Goal: Task Accomplishment & Management: Manage account settings

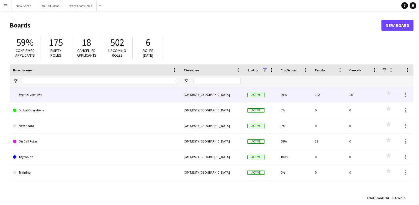
click at [32, 93] on link "Event Overviews" at bounding box center [95, 95] width 164 height 16
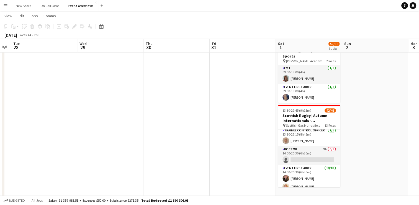
scroll to position [59, 0]
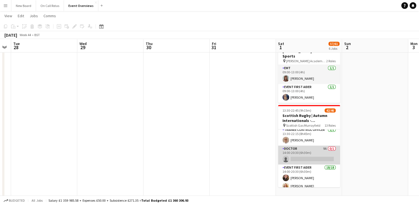
click at [301, 149] on app-card-role "Doctor 9A 0/1 14:00-20:30 (6h30m) single-neutral-actions" at bounding box center [309, 154] width 62 height 19
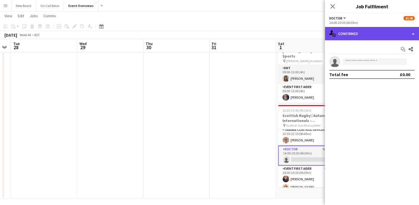
click at [356, 38] on div "single-neutral-actions-check-2 Confirmed" at bounding box center [372, 33] width 94 height 13
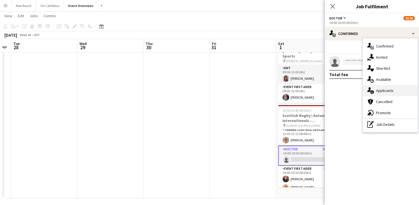
click at [386, 85] on div "single-neutral-actions-information Applicants" at bounding box center [390, 90] width 55 height 11
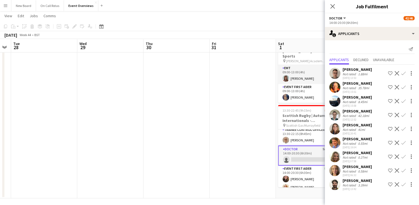
click at [404, 142] on app-icon "Confirm" at bounding box center [404, 142] width 4 height 4
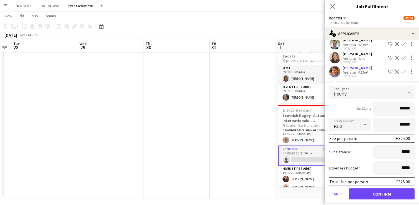
scroll to position [72, 0]
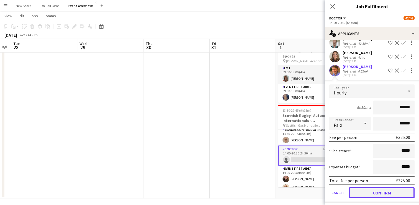
click at [365, 190] on button "Confirm" at bounding box center [382, 192] width 66 height 11
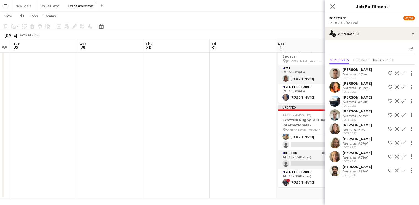
scroll to position [298, 0]
click at [303, 150] on app-card-role "Doctor 10A 0/1 14:00-22:15 (8h15m) single-neutral-actions" at bounding box center [309, 159] width 62 height 19
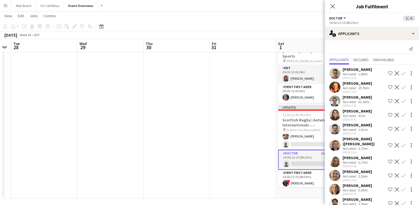
scroll to position [10, 0]
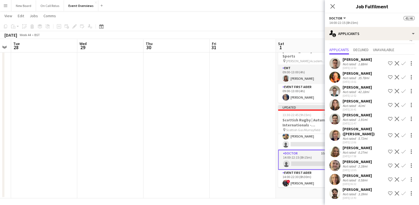
click at [335, 165] on app-user-avatar at bounding box center [335, 165] width 11 height 11
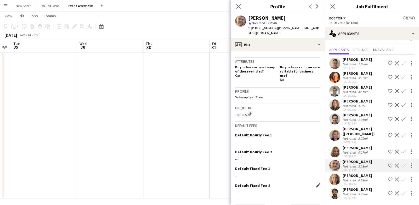
scroll to position [253, 0]
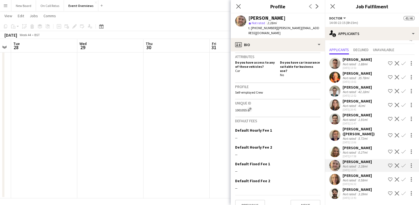
click at [402, 167] on app-icon "Confirm" at bounding box center [404, 165] width 4 height 4
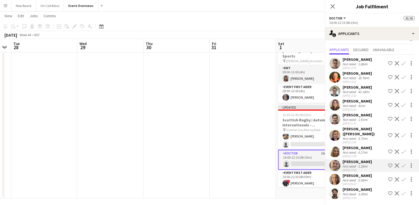
scroll to position [10, 0]
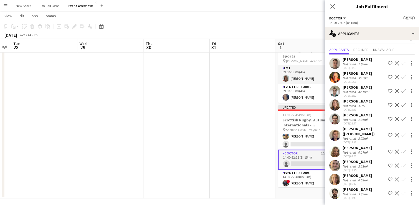
click at [402, 166] on app-icon "Confirm" at bounding box center [404, 165] width 4 height 4
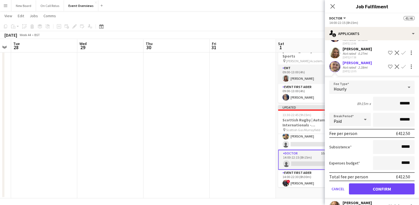
scroll to position [135, 0]
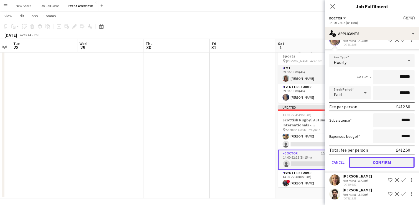
click at [365, 163] on button "Confirm" at bounding box center [382, 161] width 66 height 11
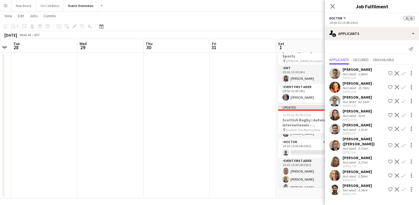
scroll to position [398, 0]
click at [308, 139] on app-card-role "Doctor 6A 0/1 14:30-19:00 (4h30m) single-neutral-actions" at bounding box center [309, 148] width 62 height 19
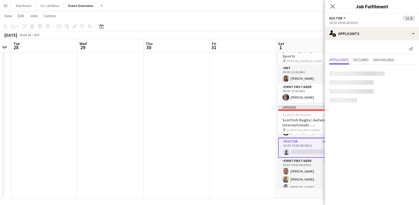
scroll to position [397, 0]
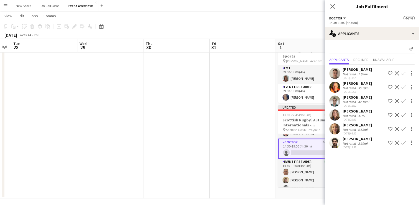
click at [403, 116] on app-icon "Confirm" at bounding box center [404, 115] width 4 height 4
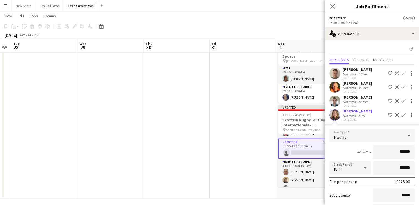
scroll to position [75, 0]
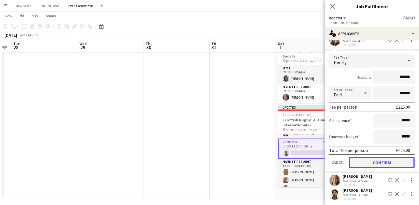
click at [385, 164] on button "Confirm" at bounding box center [382, 162] width 66 height 11
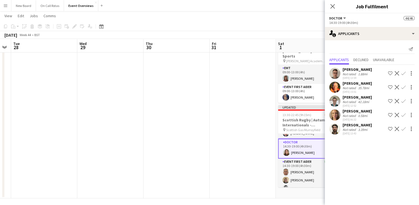
scroll to position [0, 0]
click at [332, 7] on icon at bounding box center [332, 6] width 5 height 5
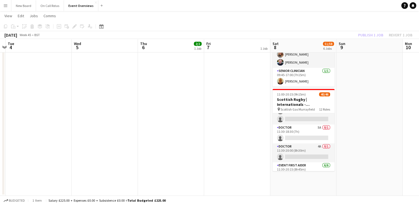
scroll to position [283, 0]
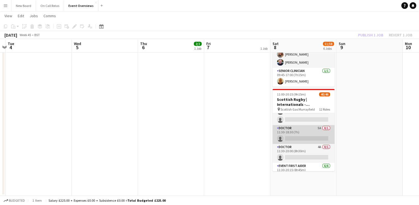
click at [306, 128] on app-card-role "Doctor 5A 0/1 11:30-18:30 (7h) single-neutral-actions" at bounding box center [304, 134] width 62 height 19
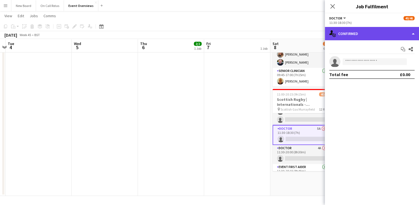
click at [360, 33] on div "single-neutral-actions-check-2 Confirmed" at bounding box center [372, 33] width 94 height 13
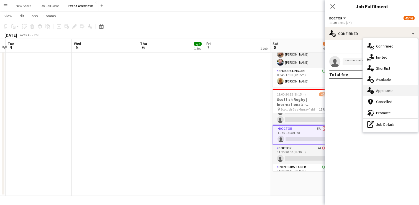
click at [381, 92] on span "Applicants" at bounding box center [384, 90] width 17 height 5
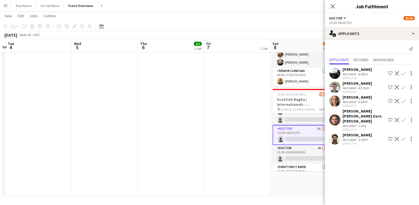
click at [403, 136] on app-icon "Confirm" at bounding box center [404, 138] width 4 height 4
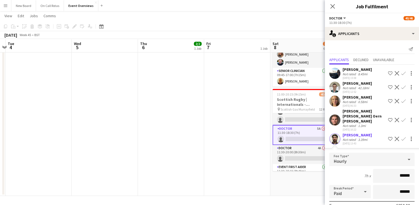
scroll to position [66, 0]
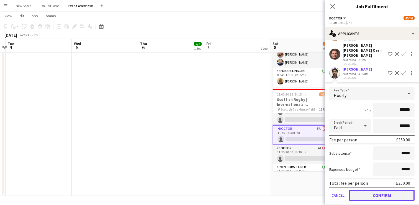
click at [369, 189] on button "Confirm" at bounding box center [382, 194] width 66 height 11
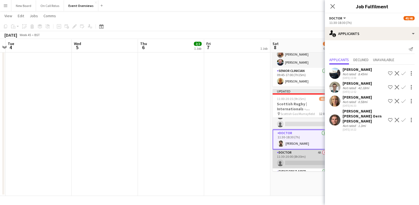
click at [299, 149] on app-card-role "Doctor 4A 0/1 11:30-20:00 (8h30m) single-neutral-actions" at bounding box center [304, 158] width 62 height 19
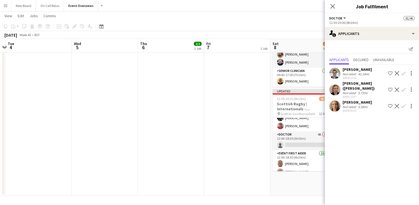
scroll to position [378, 0]
click at [404, 93] on div "Debbi Paterson (Whitehead) Not rated 5.72mi 13-09-2025 12:07 Shortlist crew Dec…" at bounding box center [372, 90] width 94 height 18
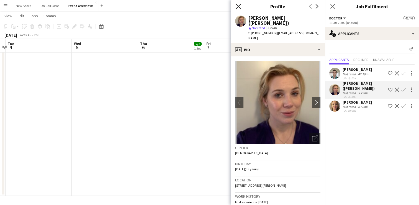
click at [239, 6] on icon at bounding box center [238, 6] width 5 height 5
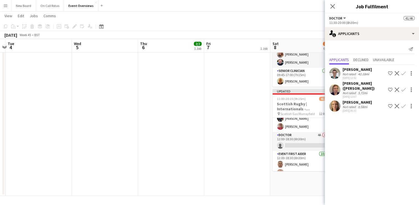
click at [402, 91] on app-icon "Confirm" at bounding box center [404, 89] width 4 height 4
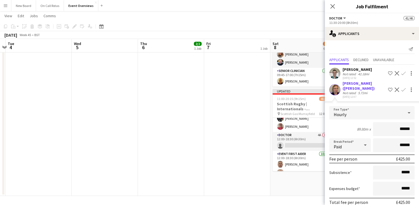
scroll to position [38, 0]
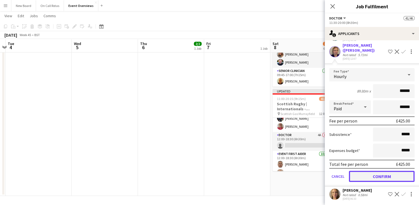
click at [369, 175] on button "Confirm" at bounding box center [382, 175] width 66 height 11
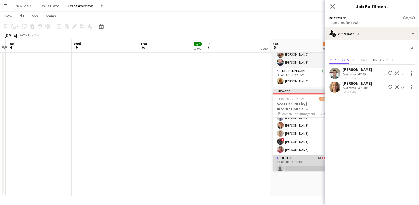
scroll to position [372, 0]
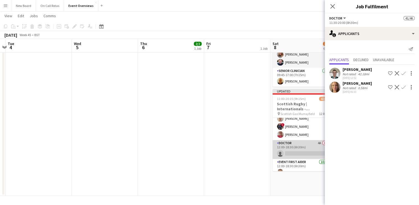
click at [293, 141] on app-card-role "Doctor 4A 0/1 12:00-18:30 (6h30m) single-neutral-actions" at bounding box center [304, 149] width 62 height 19
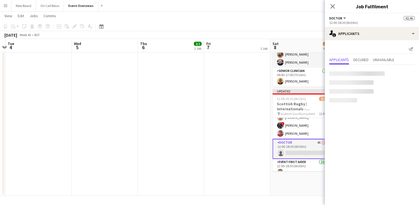
scroll to position [371, 0]
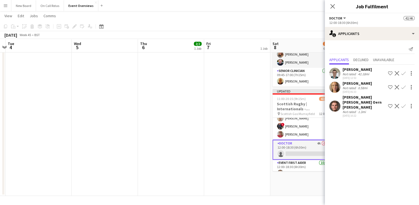
click at [403, 86] on app-icon "Confirm" at bounding box center [404, 87] width 4 height 4
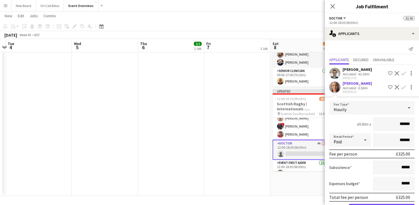
scroll to position [38, 0]
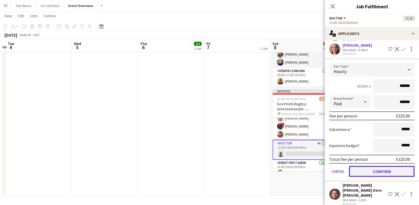
click at [365, 165] on button "Confirm" at bounding box center [382, 170] width 66 height 11
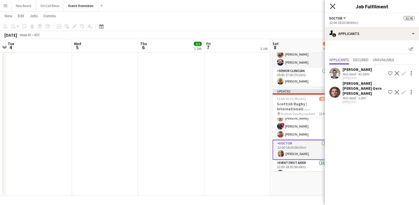
click at [332, 7] on icon at bounding box center [332, 6] width 5 height 5
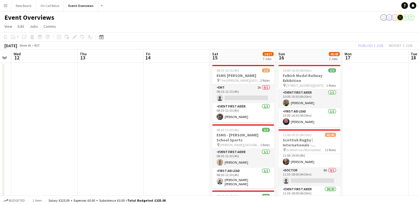
scroll to position [62, 0]
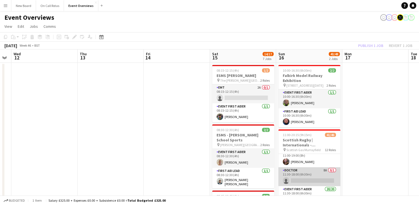
click at [309, 178] on app-card-role "Doctor 8A 0/1 11:30-18:00 (6h30m) single-neutral-actions" at bounding box center [310, 176] width 62 height 19
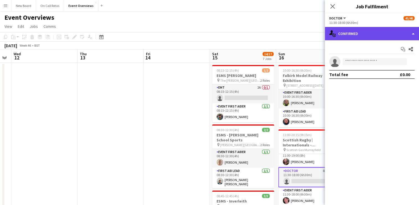
click at [397, 39] on div "single-neutral-actions-check-2 Confirmed" at bounding box center [372, 33] width 94 height 13
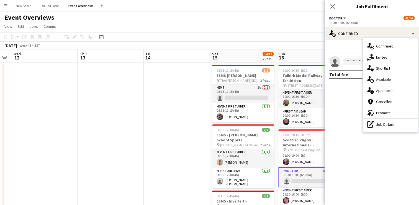
drag, startPoint x: 392, startPoint y: 77, endPoint x: 385, endPoint y: 92, distance: 16.5
click at [385, 92] on div "single-neutral-actions-check-2 Confirmed single-neutral-actions-share-1 Invited…" at bounding box center [390, 85] width 55 height 94
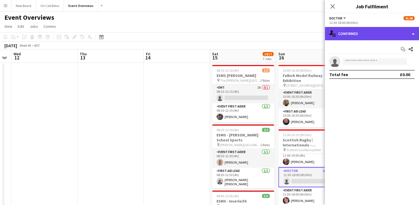
click at [385, 37] on div "single-neutral-actions-check-2 Confirmed" at bounding box center [372, 33] width 94 height 13
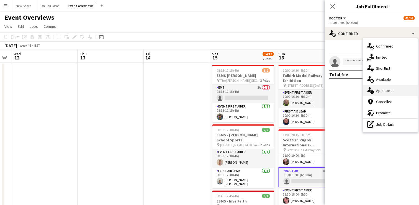
click at [386, 89] on span "Applicants" at bounding box center [384, 90] width 17 height 5
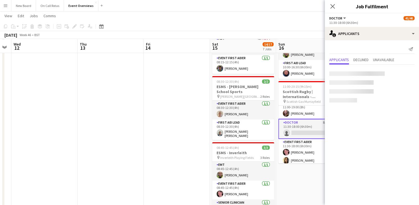
scroll to position [49, 0]
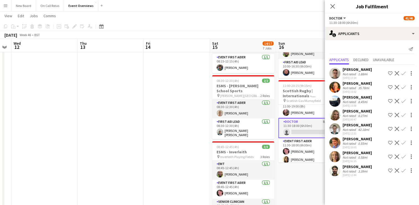
click at [402, 73] on app-icon "Confirm" at bounding box center [404, 73] width 4 height 4
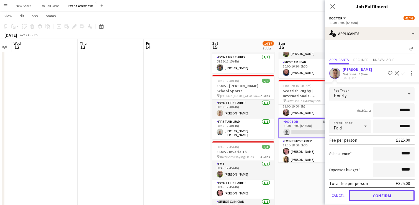
click at [367, 196] on button "Confirm" at bounding box center [382, 195] width 66 height 11
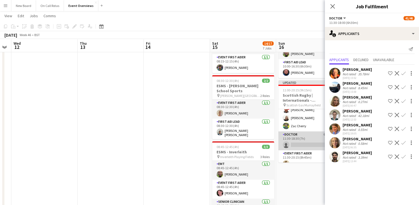
click at [302, 136] on app-card-role "Doctor 6A 0/1 11:30-18:30 (7h) single-neutral-actions" at bounding box center [310, 140] width 62 height 19
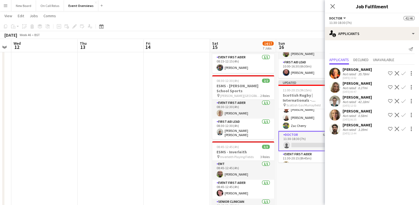
click at [404, 88] on app-icon "Confirm" at bounding box center [404, 87] width 4 height 4
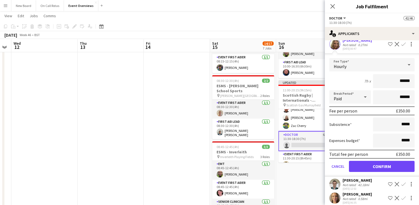
scroll to position [43, 0]
click at [356, 165] on button "Confirm" at bounding box center [382, 165] width 66 height 11
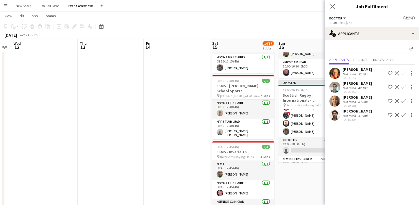
scroll to position [378, 0]
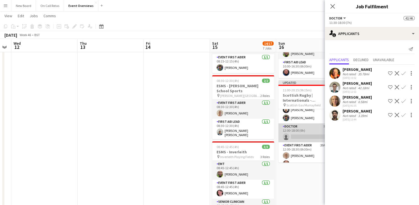
click at [305, 126] on app-card-role "Doctor 5A 0/1 12:00-18:00 (6h) single-neutral-actions" at bounding box center [310, 132] width 62 height 19
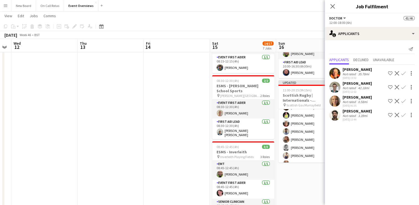
scroll to position [143, 0]
click at [402, 99] on app-icon "Confirm" at bounding box center [404, 101] width 4 height 4
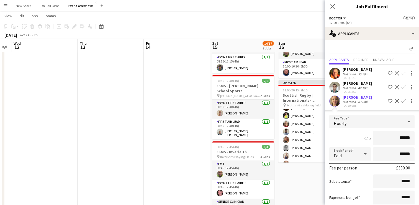
scroll to position [47, 0]
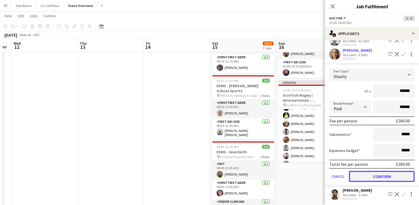
click at [368, 179] on button "Confirm" at bounding box center [382, 175] width 66 height 11
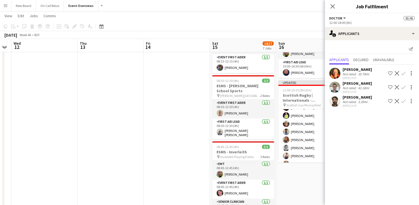
scroll to position [0, 0]
click at [335, 4] on icon "Close pop-in" at bounding box center [332, 6] width 5 height 5
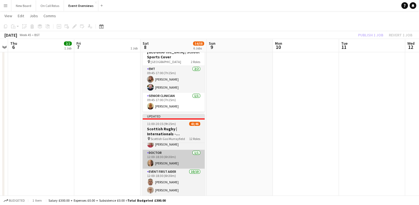
scroll to position [0, 123]
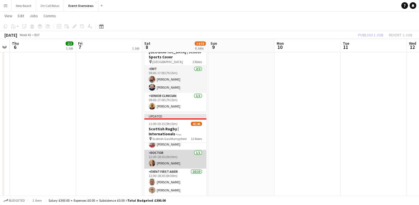
click at [182, 149] on app-card-role "Doctor 1/1 12:00-18:30 (6h30m) Annabel Sick" at bounding box center [175, 158] width 62 height 19
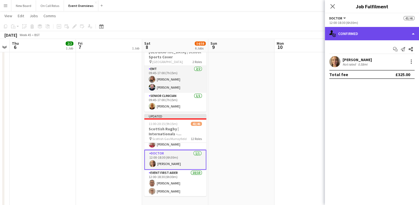
click at [392, 29] on div "single-neutral-actions-check-2 Confirmed" at bounding box center [372, 33] width 94 height 13
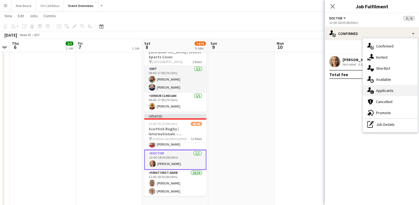
click at [388, 91] on span "Applicants" at bounding box center [384, 90] width 17 height 5
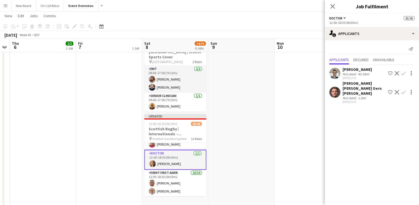
click at [402, 92] on button "Confirm" at bounding box center [404, 92] width 7 height 7
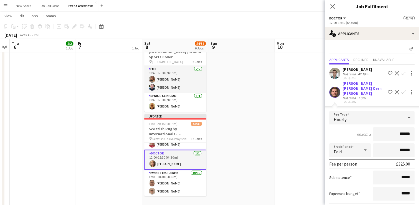
scroll to position [24, 0]
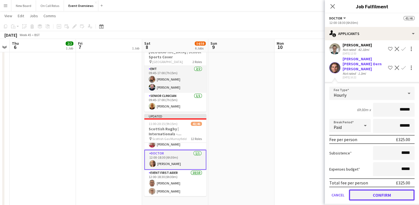
click at [365, 189] on button "Confirm" at bounding box center [382, 194] width 66 height 11
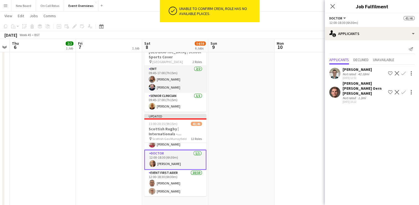
click at [185, 152] on app-card-role "Doctor 1/1 12:00-18:30 (6h30m) Annabel Sick" at bounding box center [175, 159] width 62 height 20
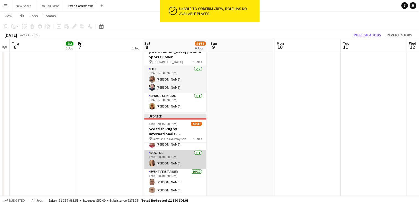
click at [185, 152] on app-card-role "Doctor 1/1 12:00-18:30 (6h30m) Annabel Sick" at bounding box center [175, 158] width 62 height 19
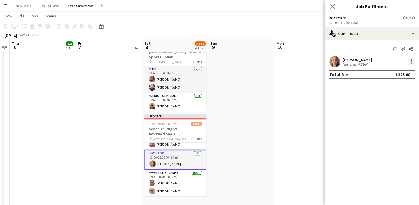
click at [412, 63] on div at bounding box center [411, 61] width 7 height 7
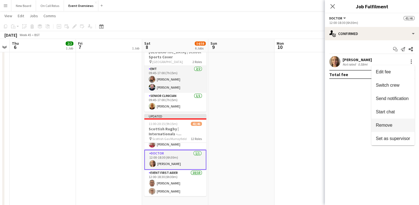
click at [384, 124] on span "Remove" at bounding box center [384, 125] width 17 height 5
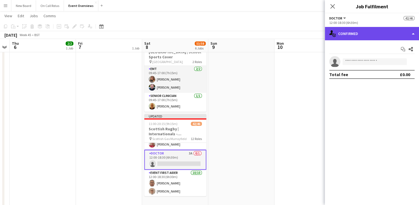
click at [371, 37] on div "single-neutral-actions-check-2 Confirmed" at bounding box center [372, 33] width 94 height 13
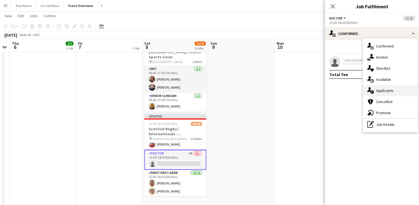
click at [378, 88] on span "Applicants" at bounding box center [384, 90] width 17 height 5
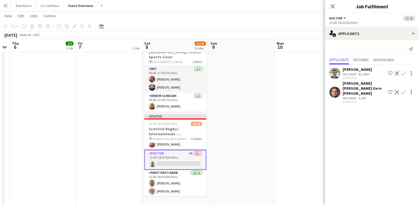
click at [403, 90] on app-icon "Confirm" at bounding box center [404, 92] width 4 height 4
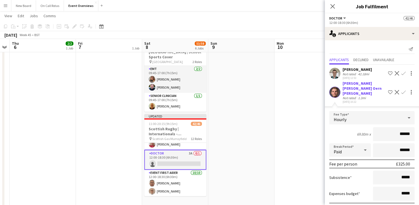
scroll to position [24, 0]
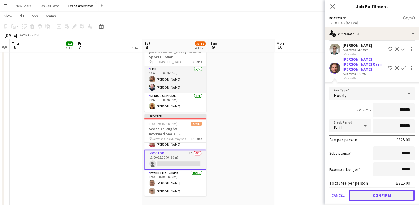
click at [371, 192] on button "Confirm" at bounding box center [382, 194] width 66 height 11
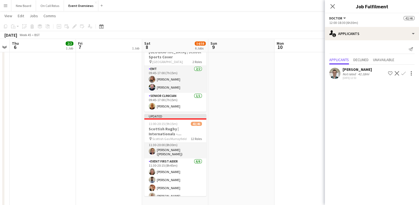
scroll to position [391, 0]
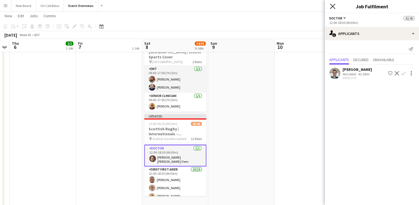
click at [330, 4] on icon at bounding box center [332, 6] width 5 height 5
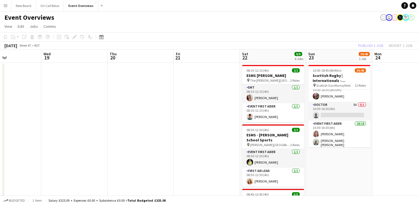
scroll to position [72, 0]
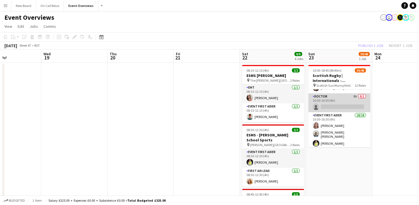
click at [336, 104] on app-card-role "Doctor 8A 0/1 10:30-16:30 (6h) single-neutral-actions" at bounding box center [340, 102] width 62 height 19
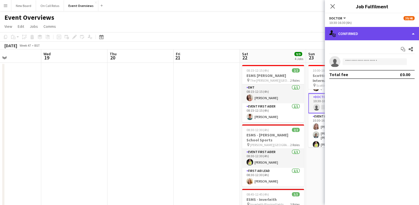
click at [370, 34] on div "single-neutral-actions-check-2 Confirmed" at bounding box center [372, 33] width 94 height 13
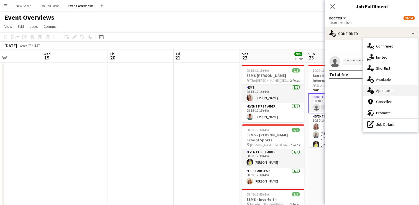
click at [389, 91] on span "Applicants" at bounding box center [384, 90] width 17 height 5
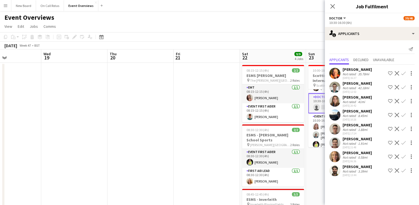
click at [404, 74] on app-icon "Confirm" at bounding box center [404, 73] width 4 height 4
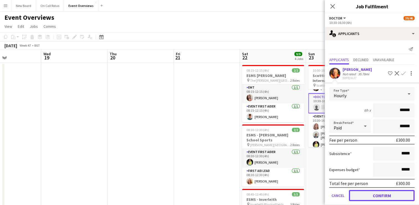
click at [371, 192] on button "Confirm" at bounding box center [382, 195] width 66 height 11
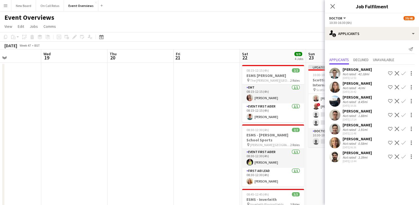
scroll to position [280, 0]
click at [316, 133] on app-card-role "Doctor 6A 0/1 10:30-18:30 (8h) single-neutral-actions" at bounding box center [340, 137] width 62 height 19
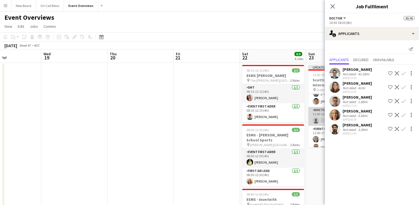
click at [318, 114] on app-card-role "Doctor 6A 0/1 11:00-16:30 (5h30m) single-neutral-actions" at bounding box center [340, 116] width 62 height 19
click at [331, 7] on icon "Close pop-in" at bounding box center [332, 6] width 5 height 5
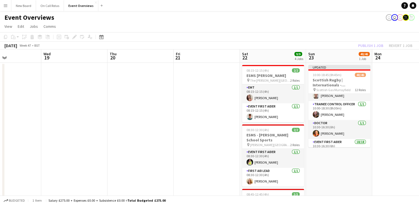
scroll to position [50, 0]
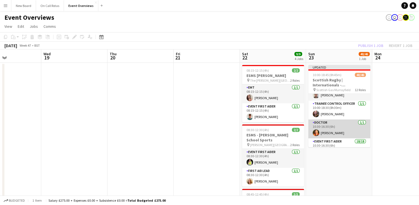
click at [332, 131] on app-card-role "Doctor 1/1 10:30-16:30 (6h) Brodie Paterson" at bounding box center [340, 128] width 62 height 19
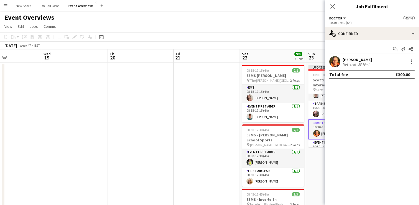
click at [411, 65] on div "Brodie Paterson Not rated 35.78mi" at bounding box center [372, 61] width 94 height 11
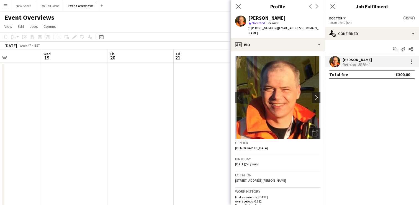
click at [408, 62] on div at bounding box center [411, 61] width 8 height 7
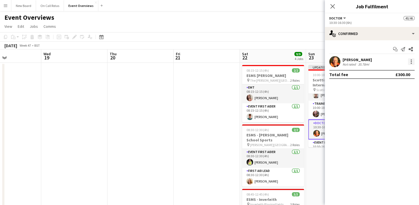
click at [411, 62] on div at bounding box center [411, 61] width 7 height 7
drag, startPoint x: 384, startPoint y: 124, endPoint x: 349, endPoint y: 143, distance: 39.7
click at [349, 143] on div at bounding box center [209, 102] width 419 height 205
click at [409, 60] on div at bounding box center [411, 61] width 7 height 7
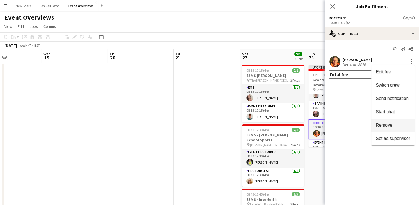
click at [386, 123] on span "Remove" at bounding box center [384, 125] width 17 height 5
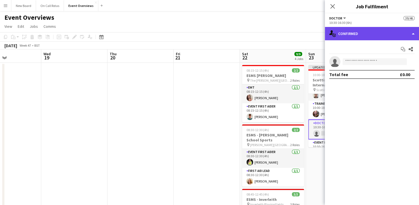
click at [371, 32] on div "single-neutral-actions-check-2 Confirmed" at bounding box center [372, 33] width 94 height 13
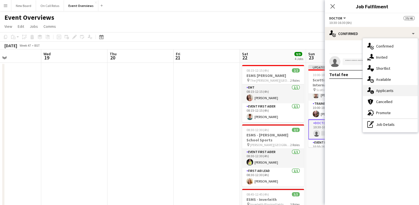
click at [376, 90] on div "single-neutral-actions-information Applicants" at bounding box center [390, 90] width 55 height 11
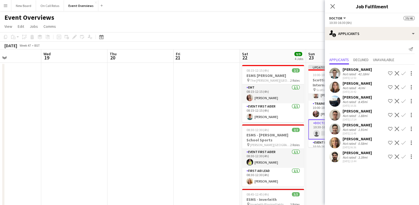
click at [404, 126] on app-icon "Confirm" at bounding box center [404, 128] width 4 height 4
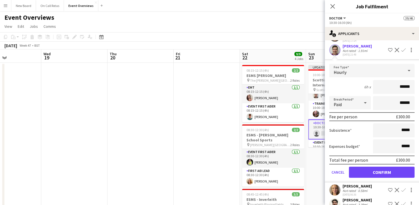
scroll to position [83, 0]
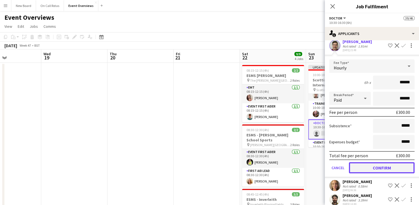
click at [380, 169] on button "Confirm" at bounding box center [382, 167] width 66 height 11
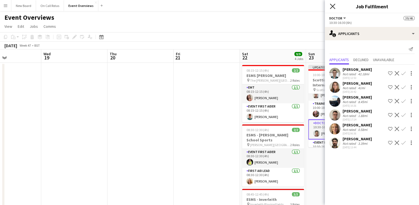
click at [331, 7] on icon "Close pop-in" at bounding box center [332, 6] width 5 height 5
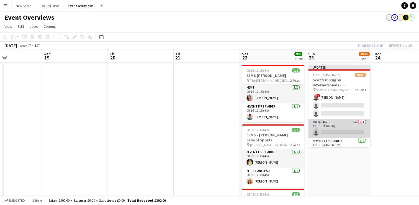
click at [335, 126] on app-card-role "Doctor 6A 0/1 10:30-18:30 (8h) single-neutral-actions" at bounding box center [340, 128] width 62 height 19
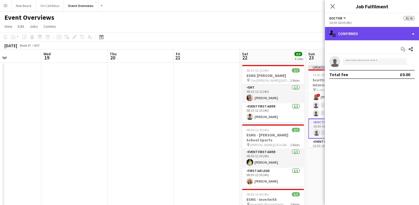
click at [387, 30] on div "single-neutral-actions-check-2 Confirmed" at bounding box center [372, 33] width 94 height 13
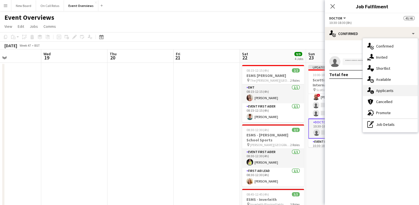
click at [393, 86] on div "single-neutral-actions-information Applicants" at bounding box center [390, 90] width 55 height 11
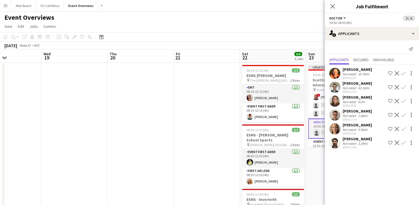
click at [405, 74] on app-icon "Confirm" at bounding box center [404, 73] width 4 height 4
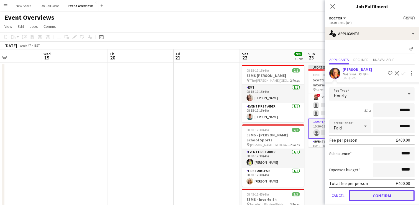
click at [377, 192] on button "Confirm" at bounding box center [382, 195] width 66 height 11
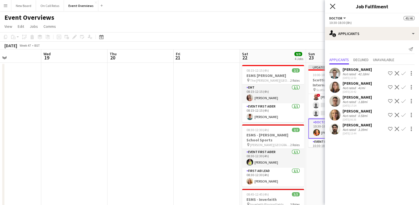
click at [332, 6] on icon at bounding box center [332, 6] width 5 height 5
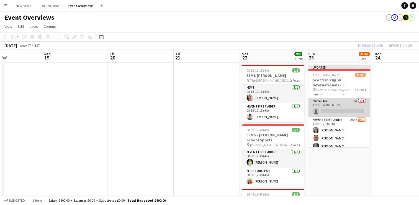
click at [338, 100] on app-card-role "Doctor 6A 0/1 11:00-16:30 (5h30m) single-neutral-actions" at bounding box center [340, 107] width 62 height 19
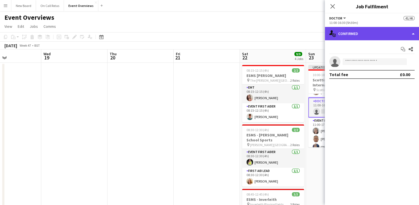
click at [409, 29] on div "single-neutral-actions-check-2 Confirmed" at bounding box center [372, 33] width 94 height 13
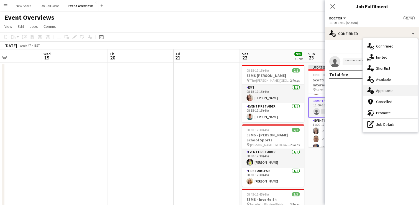
click at [395, 94] on div "single-neutral-actions-information Applicants" at bounding box center [390, 90] width 55 height 11
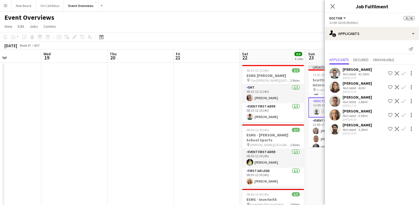
click at [403, 74] on app-icon "Confirm" at bounding box center [404, 73] width 4 height 4
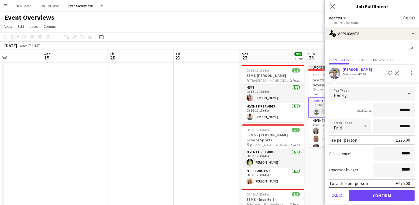
scroll to position [61, 0]
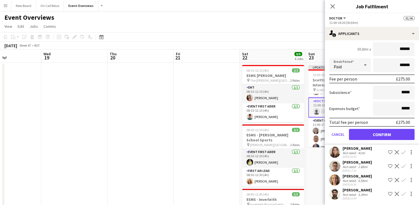
click at [402, 151] on app-icon "Confirm" at bounding box center [404, 152] width 4 height 4
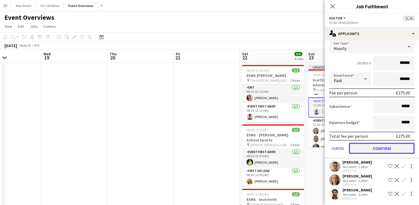
click at [396, 151] on button "Confirm" at bounding box center [382, 147] width 66 height 11
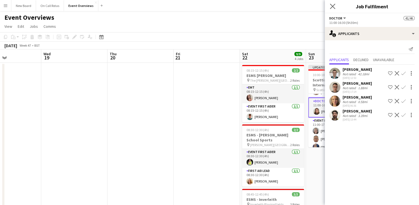
click at [330, 5] on app-icon "Close pop-in" at bounding box center [333, 6] width 8 height 8
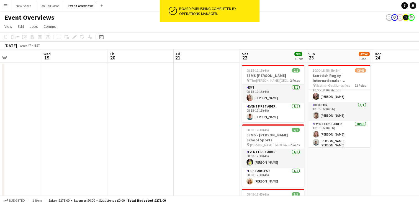
scroll to position [442, 0]
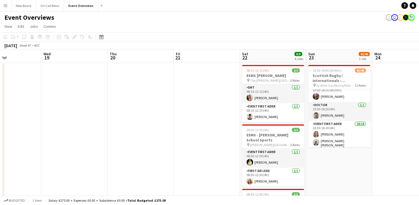
click at [347, 29] on app-page-menu "View Day view expanded Day view collapsed Month view Date picker Jump to today …" at bounding box center [209, 27] width 419 height 11
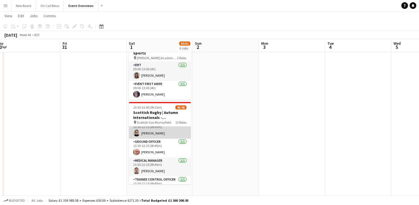
scroll to position [7, 0]
click at [146, 138] on app-card-role "Ground Officer 1/1 13:30-22:15 (8h45m) Tim Oakes" at bounding box center [160, 147] width 62 height 19
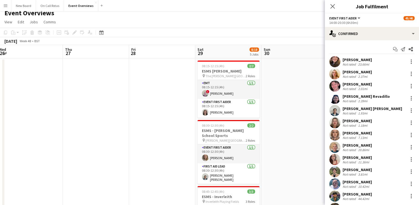
scroll to position [0, 0]
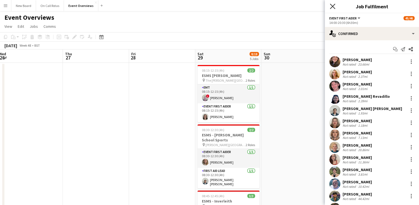
click at [331, 6] on icon "Close pop-in" at bounding box center [332, 6] width 5 height 5
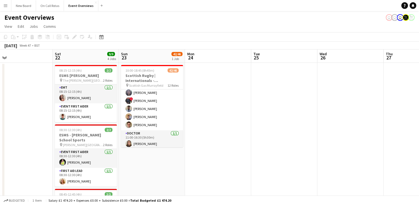
scroll to position [355, 0]
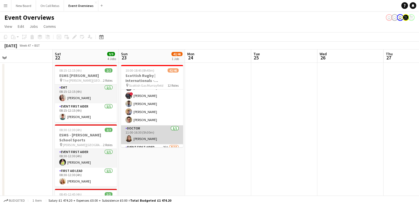
click at [147, 132] on app-card-role "Doctor 1/1 11:00-16:30 (5h30m) Eilidh Gilchrist" at bounding box center [152, 134] width 62 height 19
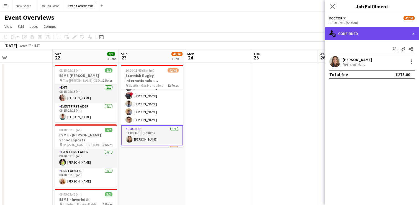
click at [388, 35] on div "single-neutral-actions-check-2 Confirmed" at bounding box center [372, 33] width 94 height 13
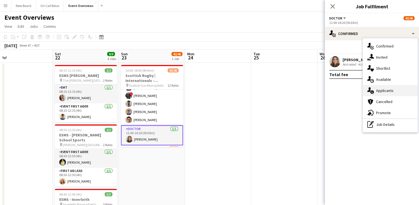
click at [379, 91] on span "Applicants" at bounding box center [384, 90] width 17 height 5
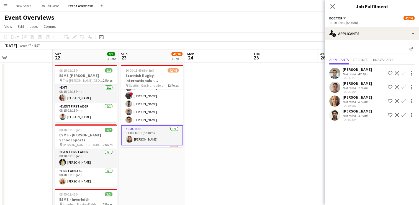
click at [160, 132] on app-card-role "Doctor 1/1 11:00-16:30 (5h30m) Eilidh Gilchrist" at bounding box center [152, 135] width 62 height 20
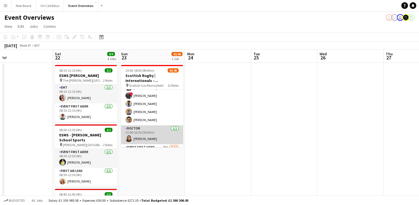
click at [161, 133] on app-card-role "Doctor 1/1 11:00-16:30 (5h30m) Eilidh Gilchrist" at bounding box center [152, 134] width 62 height 19
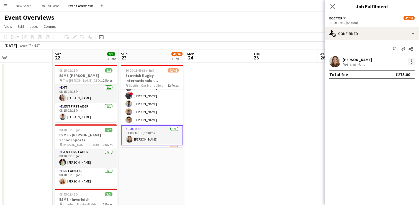
click at [410, 61] on div at bounding box center [411, 61] width 7 height 7
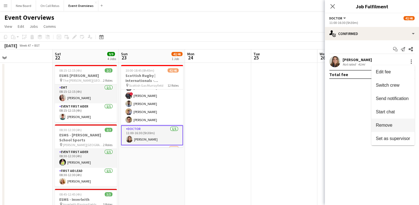
click at [381, 124] on span "Remove" at bounding box center [384, 125] width 17 height 5
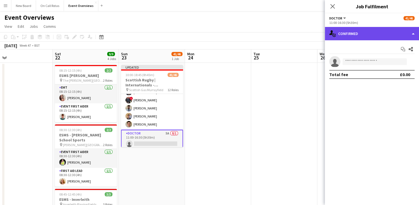
click at [357, 34] on div "single-neutral-actions-check-2 Confirmed" at bounding box center [372, 33] width 94 height 13
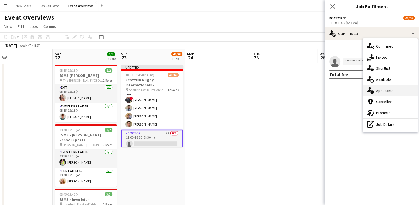
click at [386, 91] on span "Applicants" at bounding box center [384, 90] width 17 height 5
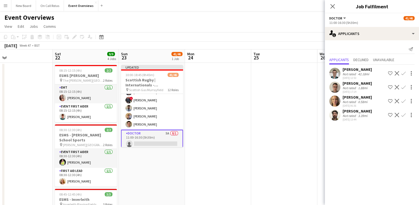
click at [403, 73] on app-icon "Confirm" at bounding box center [404, 73] width 4 height 4
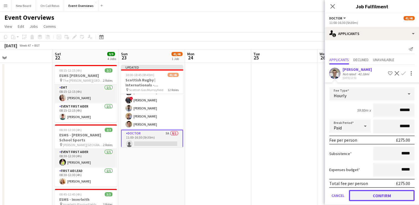
click at [372, 195] on button "Confirm" at bounding box center [382, 195] width 66 height 11
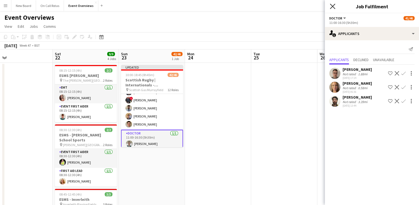
click at [332, 5] on icon at bounding box center [332, 6] width 5 height 5
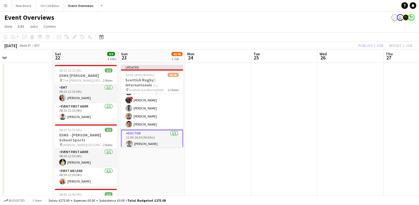
click at [373, 45] on div "Publish 1 job Revert 1 job" at bounding box center [386, 45] width 68 height 7
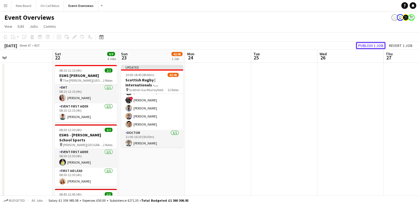
click at [373, 45] on button "Publish 1 job" at bounding box center [371, 45] width 30 height 7
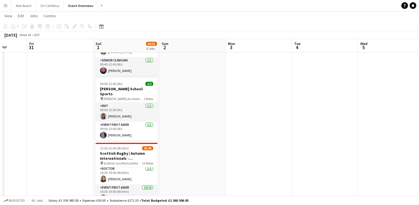
scroll to position [397, 0]
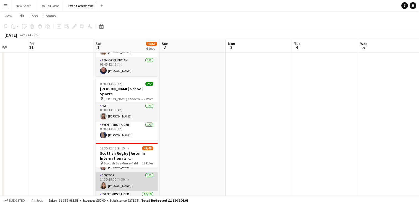
click at [129, 172] on app-card-role "Doctor 1/1 14:30-19:00 (4h30m) Eilidh Gilchrist" at bounding box center [127, 181] width 62 height 19
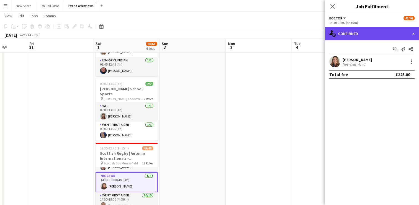
click at [412, 36] on div "single-neutral-actions-check-2 Confirmed" at bounding box center [372, 33] width 94 height 13
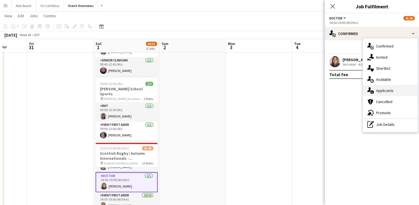
click at [380, 88] on span "Applicants" at bounding box center [384, 90] width 17 height 5
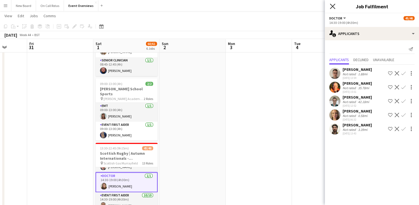
click at [333, 4] on icon "Close pop-in" at bounding box center [332, 6] width 5 height 5
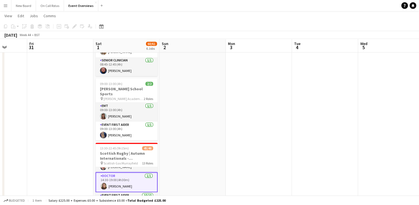
click at [133, 172] on app-card-role "Doctor 1/1 14:30-19:00 (4h30m) Eilidh Gilchrist" at bounding box center [127, 182] width 62 height 20
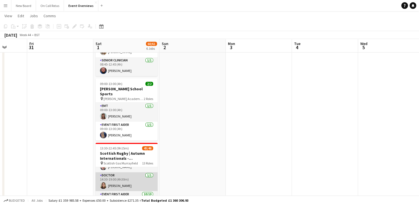
click at [133, 172] on app-card-role "Doctor 1/1 14:30-19:00 (4h30m) Eilidh Gilchrist" at bounding box center [127, 181] width 62 height 19
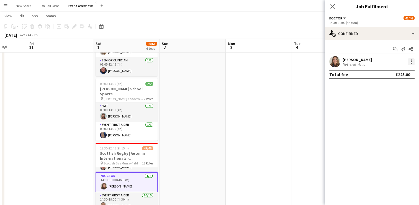
click at [411, 59] on div at bounding box center [411, 61] width 7 height 7
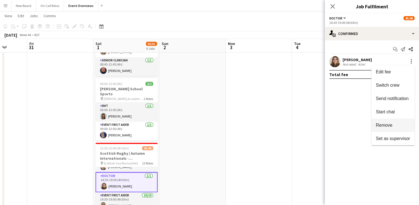
click at [390, 126] on span "Remove" at bounding box center [384, 125] width 17 height 5
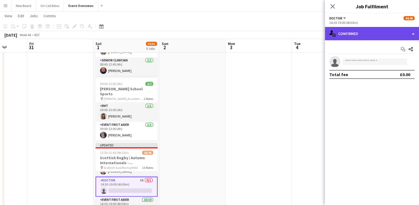
click at [351, 35] on div "single-neutral-actions-check-2 Confirmed" at bounding box center [372, 33] width 94 height 13
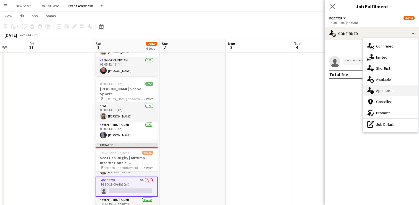
click at [381, 89] on span "Applicants" at bounding box center [384, 90] width 17 height 5
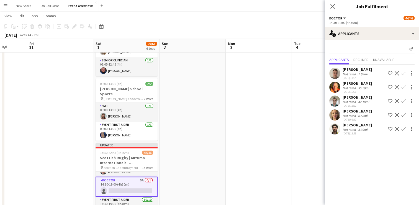
click at [406, 100] on app-icon "Confirm" at bounding box center [404, 101] width 4 height 4
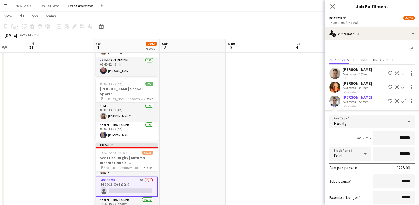
scroll to position [61, 0]
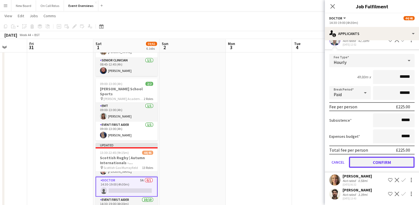
click at [383, 163] on button "Confirm" at bounding box center [382, 161] width 66 height 11
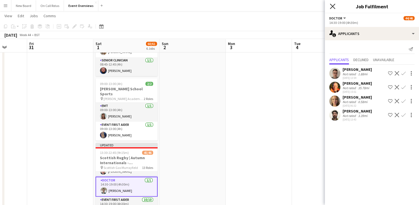
click at [333, 9] on icon "Close pop-in" at bounding box center [332, 6] width 5 height 5
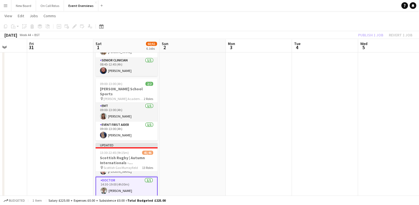
click at [368, 33] on div "Publish 1 job Revert 1 job" at bounding box center [386, 34] width 68 height 7
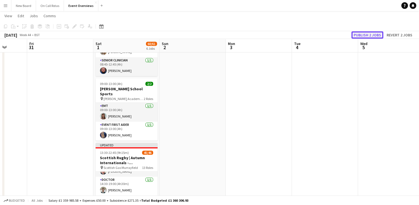
click at [366, 34] on button "Publish 2 jobs" at bounding box center [368, 34] width 32 height 7
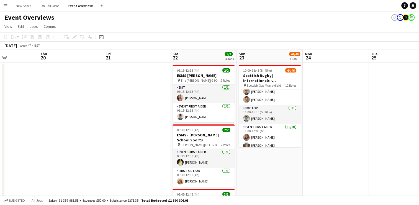
scroll to position [385, 0]
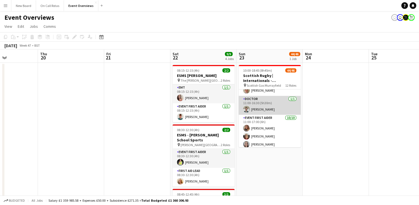
click at [263, 98] on app-card-role "Doctor 1/1 11:00-16:30 (5h30m) Ruari Jardine" at bounding box center [270, 105] width 62 height 19
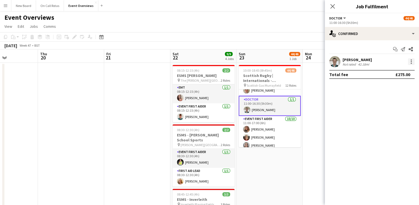
click at [410, 62] on div at bounding box center [411, 61] width 7 height 7
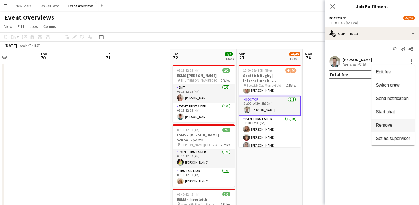
click at [381, 124] on span "Remove" at bounding box center [384, 125] width 17 height 5
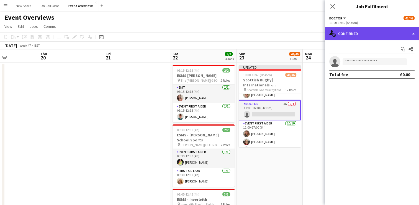
click at [370, 30] on div "single-neutral-actions-check-2 Confirmed" at bounding box center [372, 33] width 94 height 13
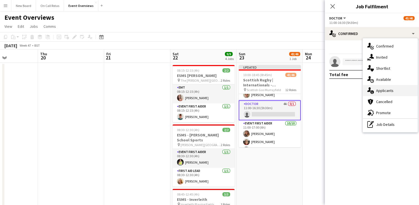
click at [378, 89] on span "Applicants" at bounding box center [384, 90] width 17 height 5
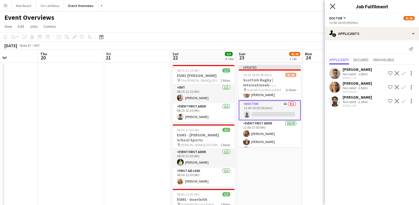
click at [332, 7] on icon "Close pop-in" at bounding box center [332, 6] width 5 height 5
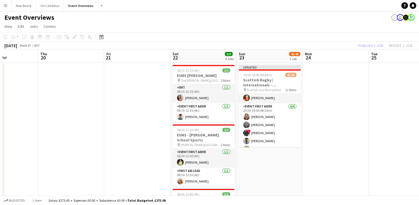
scroll to position [288, 0]
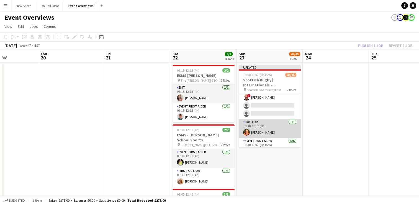
click at [277, 130] on app-card-role "Doctor [DATE] 10:30-18:30 (8h) [PERSON_NAME]" at bounding box center [270, 128] width 62 height 19
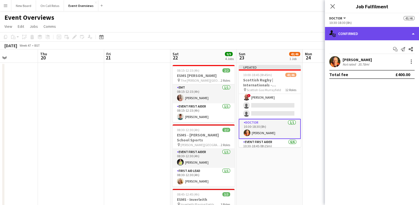
click at [389, 32] on div "single-neutral-actions-check-2 Confirmed" at bounding box center [372, 33] width 94 height 13
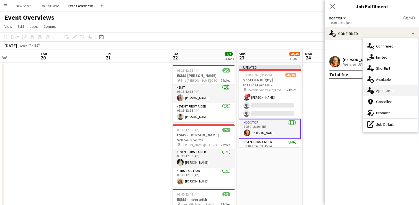
click at [391, 90] on span "Applicants" at bounding box center [384, 90] width 17 height 5
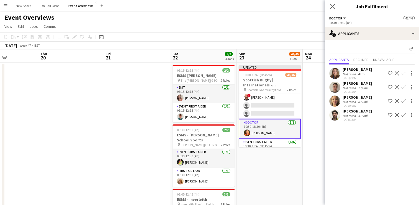
click at [330, 3] on app-icon "Close pop-in" at bounding box center [333, 6] width 8 height 8
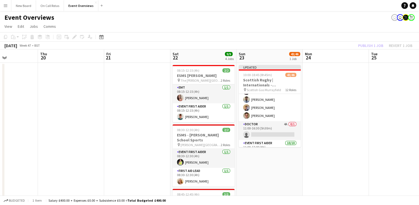
scroll to position [361, 0]
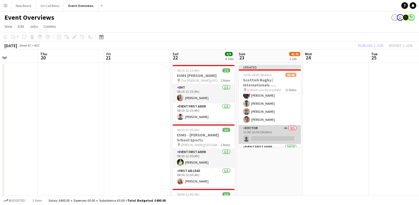
click at [267, 136] on app-card-role "Doctor 4A 0/1 11:00-16:30 (5h30m) single-neutral-actions" at bounding box center [270, 134] width 62 height 19
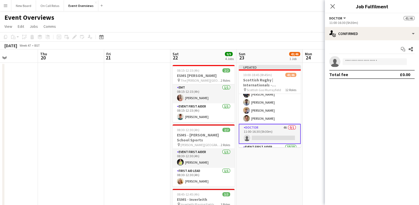
scroll to position [360, 0]
click at [376, 61] on input at bounding box center [375, 61] width 64 height 7
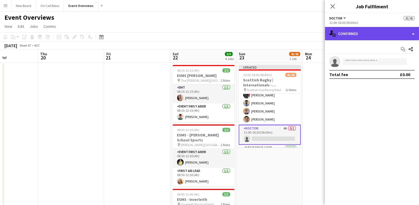
click at [397, 29] on div "single-neutral-actions-check-2 Confirmed" at bounding box center [372, 33] width 94 height 13
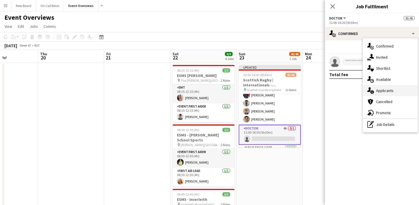
click at [394, 88] on div "single-neutral-actions-information Applicants" at bounding box center [390, 90] width 55 height 11
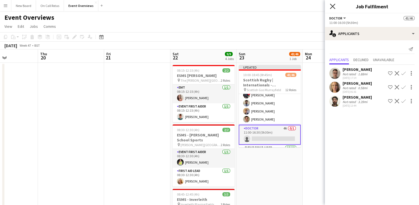
click at [330, 6] on icon "Close pop-in" at bounding box center [332, 6] width 5 height 5
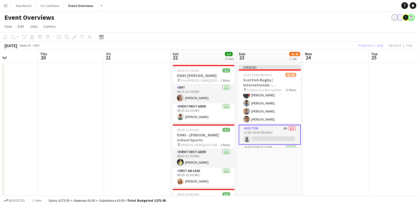
click at [258, 136] on app-card-role "Doctor 4A 0/1 11:00-16:30 (5h30m) single-neutral-actions" at bounding box center [270, 134] width 62 height 20
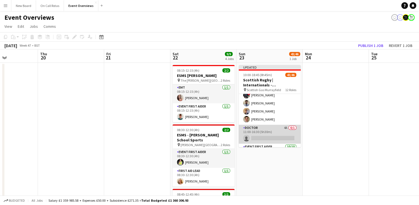
click at [253, 141] on app-card-role "Doctor 4A 0/1 11:00-16:30 (5h30m) single-neutral-actions" at bounding box center [270, 133] width 62 height 19
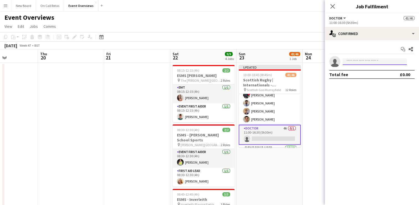
click at [351, 61] on input at bounding box center [375, 61] width 64 height 7
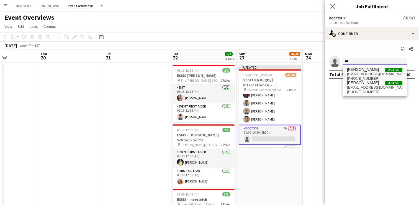
type input "***"
click at [356, 74] on span "eilidh.gilchrist2@gmail.com" at bounding box center [374, 74] width 55 height 4
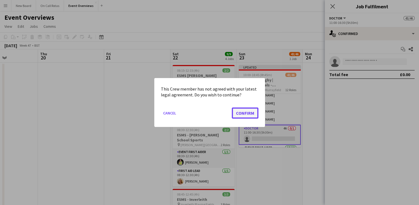
click at [244, 113] on button "Confirm" at bounding box center [245, 112] width 27 height 11
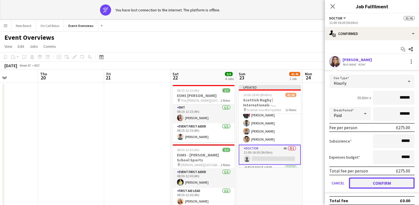
click at [360, 183] on button "Confirm" at bounding box center [382, 182] width 66 height 11
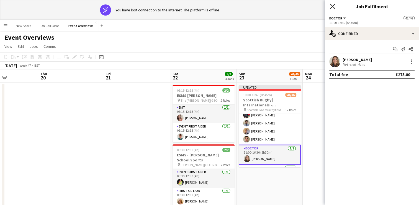
click at [333, 6] on icon at bounding box center [332, 6] width 5 height 5
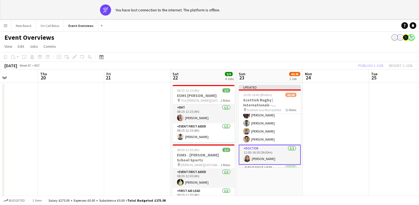
click at [369, 69] on div "November 2025 Week 47 • BST Publish 1 job Revert 1 job" at bounding box center [209, 66] width 419 height 8
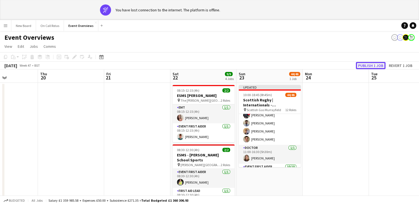
click at [371, 67] on button "Publish 1 job" at bounding box center [371, 65] width 30 height 7
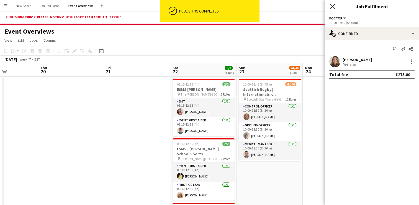
click at [331, 6] on icon "Close pop-in" at bounding box center [332, 6] width 5 height 5
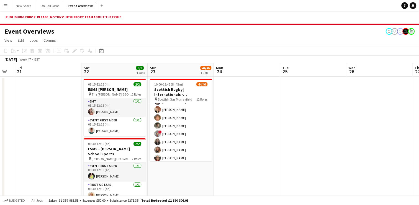
scroll to position [0, 249]
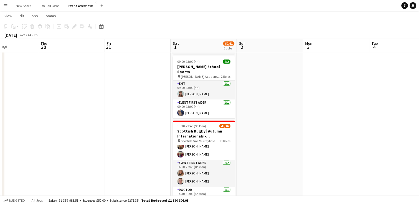
scroll to position [357, 0]
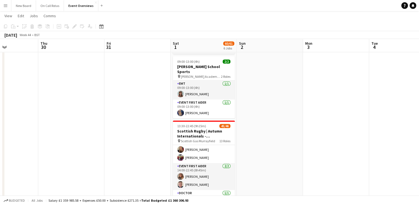
click at [209, 146] on app-card-role "Event First Aider [DATE] 14:00-22:30 (8h30m) ! [PERSON_NAME] [PERSON_NAME] [PER…" at bounding box center [204, 141] width 62 height 43
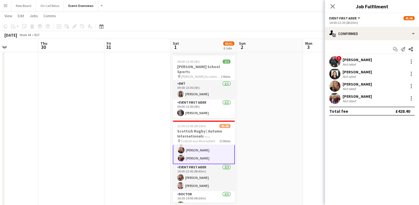
scroll to position [297, 0]
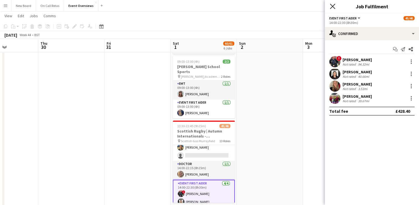
click at [332, 7] on icon "Close pop-in" at bounding box center [332, 6] width 5 height 5
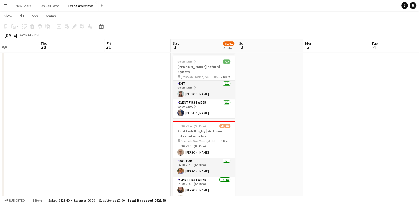
scroll to position [63, 0]
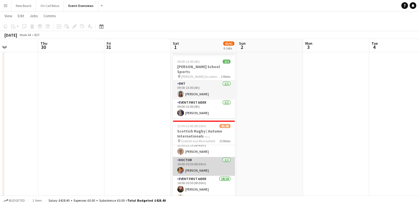
click at [200, 161] on app-card-role "Doctor [DATE] 14:00-20:30 (6h30m) [PERSON_NAME]" at bounding box center [204, 166] width 62 height 19
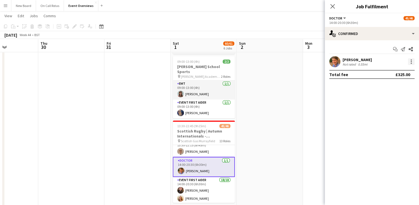
click at [412, 62] on div at bounding box center [411, 61] width 7 height 7
click at [400, 69] on span "Edit fee" at bounding box center [393, 71] width 34 height 5
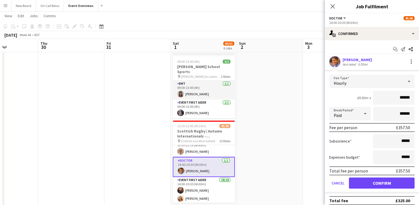
type input "******"
click at [374, 184] on button "Confirm" at bounding box center [382, 182] width 66 height 11
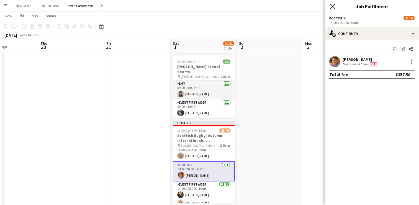
click at [332, 7] on icon at bounding box center [332, 6] width 5 height 5
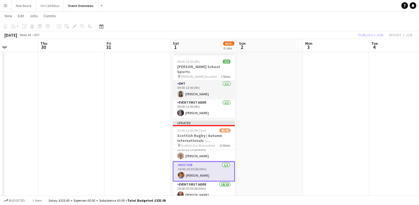
scroll to position [0, 209]
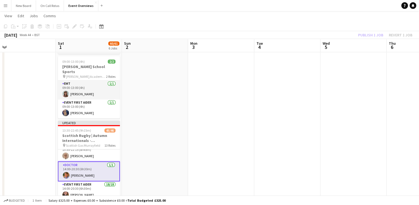
click at [364, 36] on div "Publish 1 job Revert 1 job" at bounding box center [386, 34] width 68 height 7
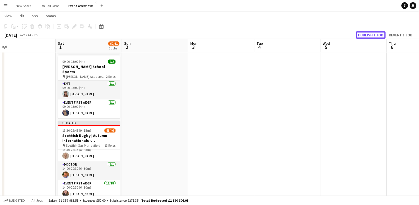
click at [364, 36] on button "Publish 1 job" at bounding box center [371, 34] width 30 height 7
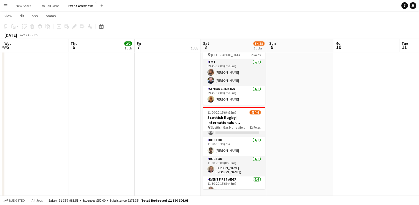
scroll to position [289, 0]
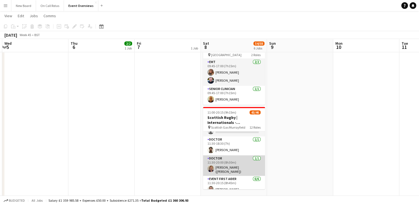
click at [236, 156] on app-card-role "Doctor [DATE] 11:30-20:00 (8h30m) [PERSON_NAME] ([PERSON_NAME])" at bounding box center [234, 165] width 62 height 21
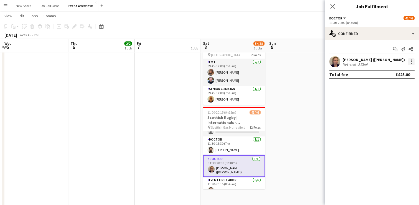
click at [411, 61] on div at bounding box center [411, 61] width 1 height 1
click at [399, 73] on span "Edit fee" at bounding box center [393, 71] width 34 height 5
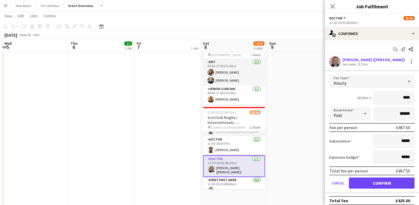
type input "****"
click at [307, 145] on app-date-cell at bounding box center [300, 10] width 66 height 489
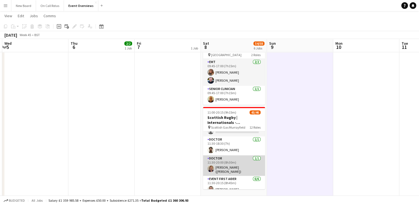
click at [237, 155] on app-card-role "Doctor [DATE] 11:30-20:00 (8h30m) [PERSON_NAME] ([PERSON_NAME])" at bounding box center [234, 165] width 62 height 21
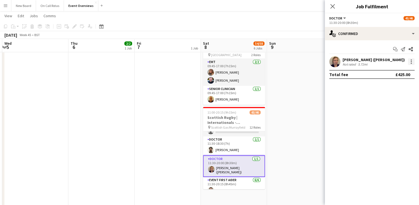
click at [412, 62] on div at bounding box center [411, 61] width 1 height 1
click at [399, 72] on span "Edit fee" at bounding box center [393, 71] width 34 height 5
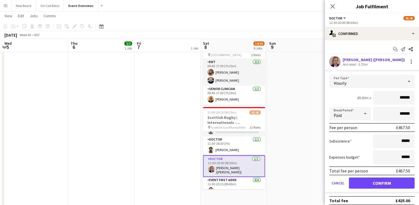
type input "******"
click at [379, 177] on button "Confirm" at bounding box center [382, 182] width 66 height 11
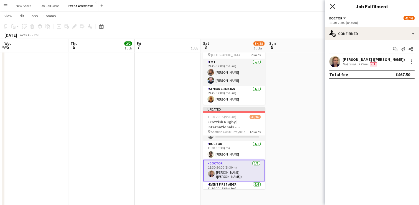
click at [333, 6] on icon at bounding box center [332, 6] width 5 height 5
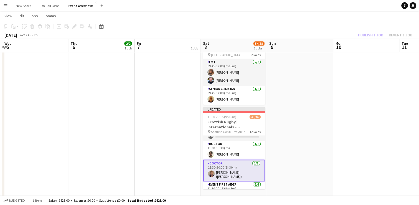
click at [360, 37] on div "Publish 1 job Revert 1 job" at bounding box center [386, 34] width 68 height 7
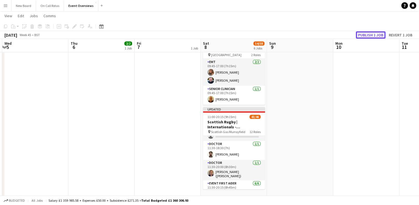
click at [363, 37] on button "Publish 1 job" at bounding box center [371, 34] width 30 height 7
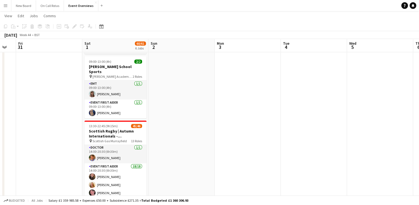
scroll to position [76, 0]
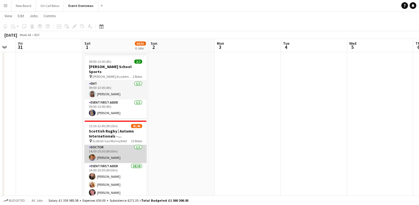
click at [124, 144] on app-card-role "Doctor [DATE] 14:00-20:30 (6h30m) [PERSON_NAME]" at bounding box center [116, 153] width 62 height 19
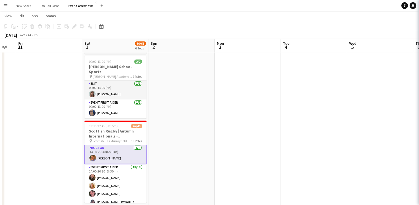
scroll to position [77, 0]
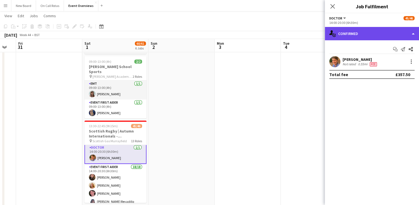
click at [412, 32] on div "single-neutral-actions-check-2 Confirmed" at bounding box center [372, 33] width 94 height 13
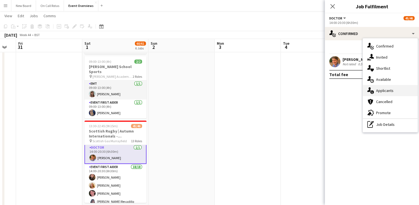
click at [376, 88] on div "single-neutral-actions-information Applicants" at bounding box center [390, 90] width 55 height 11
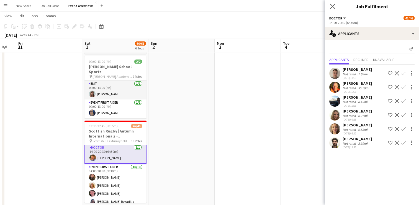
click at [330, 7] on app-icon "Close pop-in" at bounding box center [333, 6] width 8 height 8
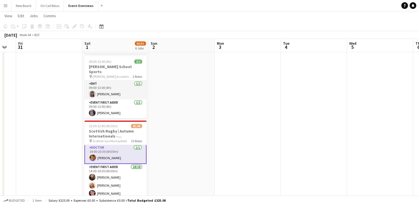
click at [122, 152] on app-card-role "Doctor [DATE] 14:00-20:30 (6h30m) [PERSON_NAME]" at bounding box center [116, 154] width 62 height 20
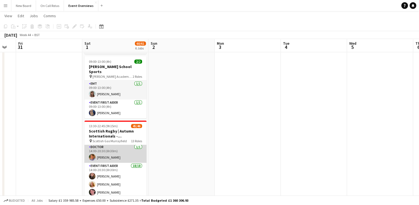
scroll to position [76, 0]
click at [114, 144] on app-card-role "Doctor [DATE] 14:00-20:30 (6h30m) [PERSON_NAME]" at bounding box center [116, 153] width 62 height 19
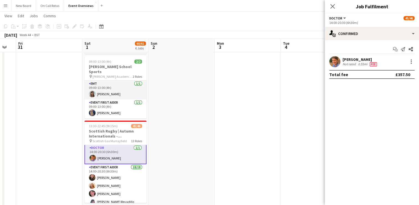
scroll to position [77, 0]
click at [411, 61] on div at bounding box center [411, 61] width 1 height 1
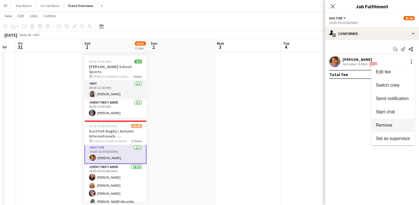
click at [382, 124] on span "Remove" at bounding box center [384, 125] width 17 height 5
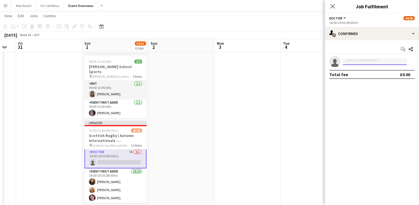
click at [360, 63] on input at bounding box center [375, 61] width 64 height 7
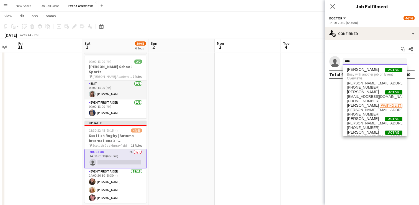
type input "****"
click at [255, 102] on app-date-cell at bounding box center [248, 10] width 66 height 489
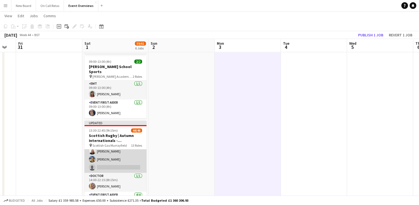
scroll to position [292, 0]
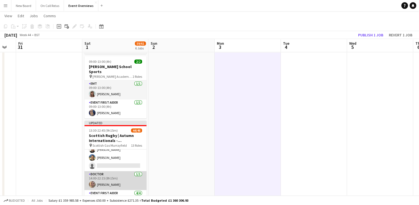
click at [111, 175] on app-card-role "Doctor [DATE] 14:00-22:15 (8h15m) [PERSON_NAME]" at bounding box center [116, 180] width 62 height 19
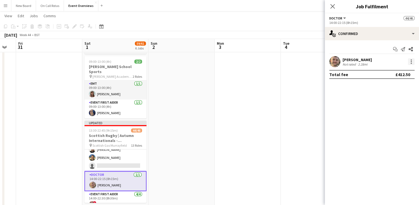
click at [409, 62] on div at bounding box center [411, 61] width 7 height 7
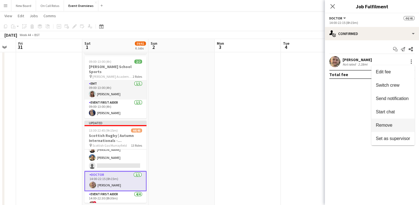
click at [379, 125] on span "Remove" at bounding box center [384, 125] width 17 height 5
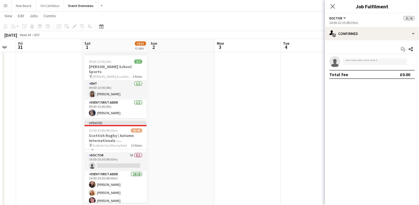
scroll to position [72, 0]
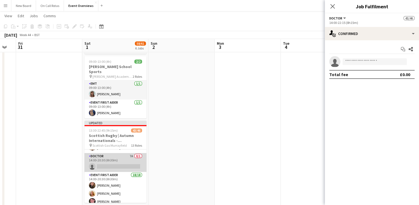
click at [106, 157] on app-card-role "Doctor 7A 0/1 14:00-20:30 (6h30m) single-neutral-actions" at bounding box center [116, 162] width 62 height 19
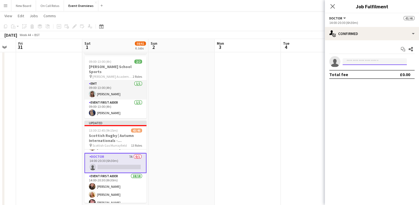
click at [350, 64] on input at bounding box center [375, 61] width 64 height 7
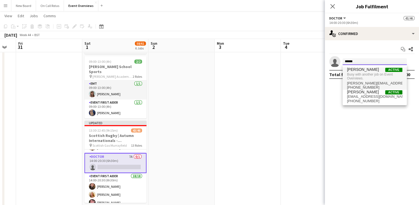
type input "******"
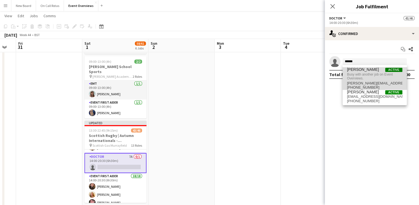
click at [357, 73] on span "Busy with another job on Event Overviews." at bounding box center [374, 76] width 55 height 9
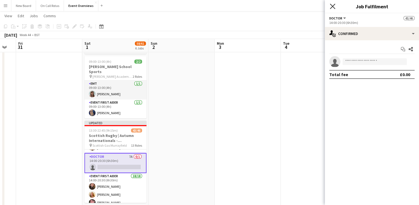
click at [331, 7] on icon "Close pop-in" at bounding box center [332, 6] width 5 height 5
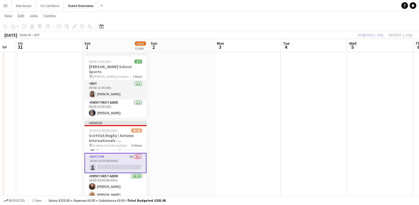
click at [363, 29] on app-toolbar "Copy Paste Paste Ctrl+V Paste with crew Ctrl+Shift+V Paste linked Job [GEOGRAPH…" at bounding box center [209, 26] width 419 height 9
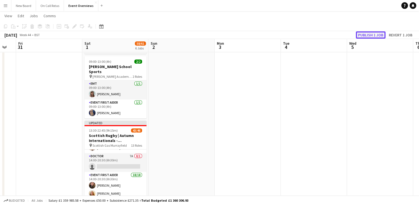
click at [361, 34] on button "Publish 1 job" at bounding box center [371, 34] width 30 height 7
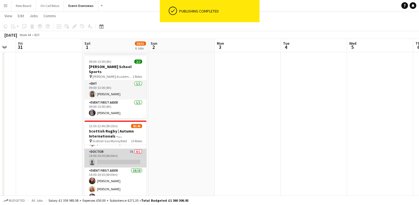
click at [105, 151] on app-card-role "Doctor 7A 0/1 14:00-20:30 (6h30m) single-neutral-actions" at bounding box center [116, 157] width 62 height 19
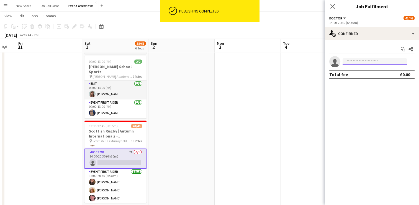
click at [361, 64] on input at bounding box center [375, 61] width 64 height 7
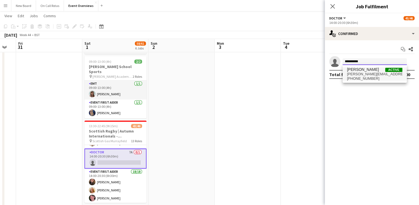
type input "**********"
click at [357, 72] on span "[PERSON_NAME][EMAIL_ADDRESS][DOMAIN_NAME]" at bounding box center [374, 74] width 55 height 4
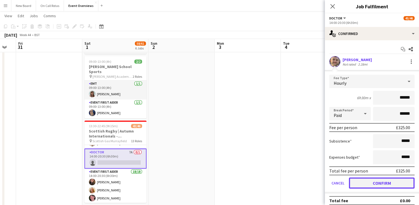
click at [370, 186] on button "Confirm" at bounding box center [382, 182] width 66 height 11
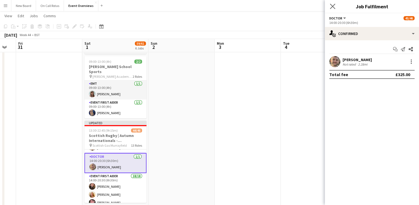
click at [329, 6] on app-icon "Close pop-in" at bounding box center [333, 6] width 8 height 8
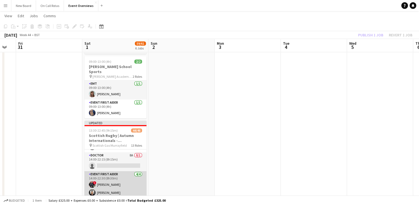
scroll to position [307, 0]
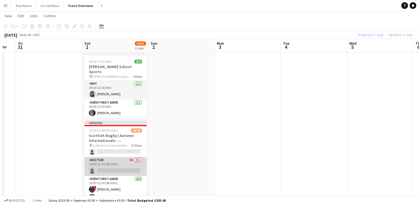
click at [118, 161] on app-card-role "Doctor 8A 0/1 14:00-22:15 (8h15m) single-neutral-actions" at bounding box center [116, 166] width 62 height 19
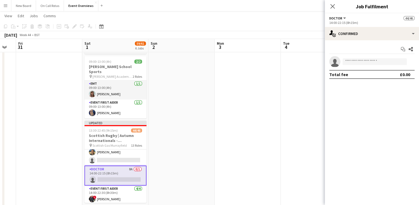
scroll to position [295, 0]
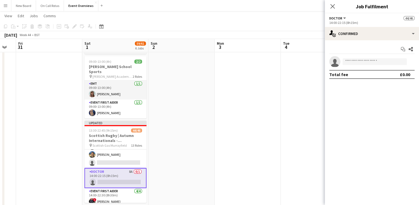
click at [361, 57] on app-invite-slot "single-neutral-actions" at bounding box center [372, 61] width 94 height 11
click at [358, 62] on input at bounding box center [375, 61] width 64 height 7
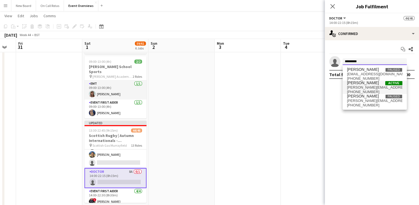
type input "*********"
click at [354, 83] on span "[PERSON_NAME]" at bounding box center [363, 82] width 32 height 5
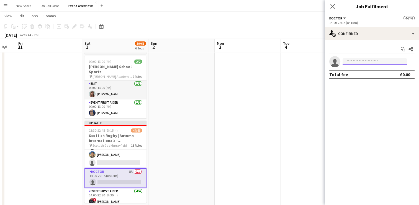
scroll to position [0, 0]
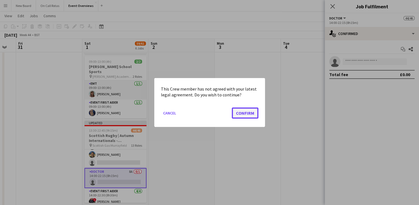
click at [241, 115] on button "Confirm" at bounding box center [245, 112] width 27 height 11
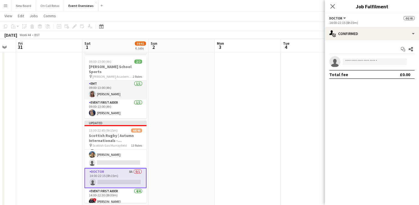
scroll to position [296, 0]
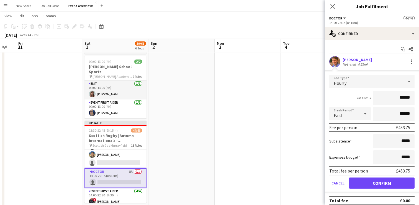
type input "******"
click at [349, 98] on div "8h15m x ******" at bounding box center [372, 98] width 85 height 14
click at [369, 179] on button "Confirm" at bounding box center [382, 182] width 66 height 11
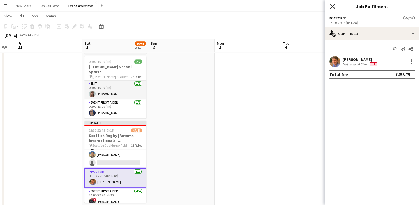
click at [334, 7] on icon "Close pop-in" at bounding box center [332, 6] width 5 height 5
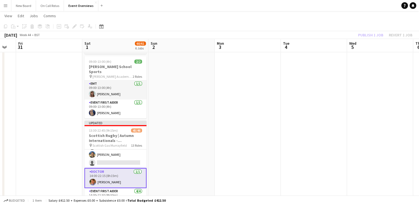
click at [362, 35] on div "Publish 1 job Revert 1 job" at bounding box center [386, 34] width 68 height 7
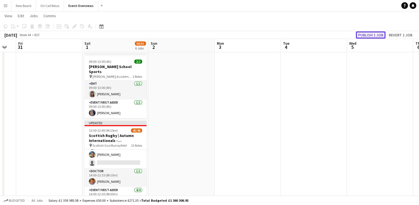
click at [363, 35] on button "Publish 1 job" at bounding box center [371, 34] width 30 height 7
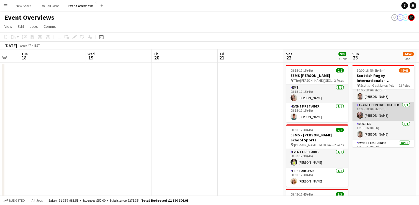
scroll to position [48, 0]
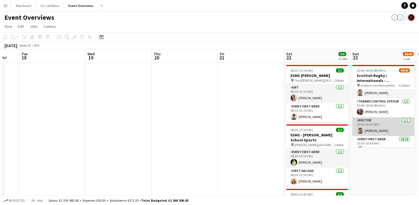
click at [378, 121] on app-card-role "Doctor [DATE] 10:30-16:30 (6h) [PERSON_NAME]" at bounding box center [384, 126] width 62 height 19
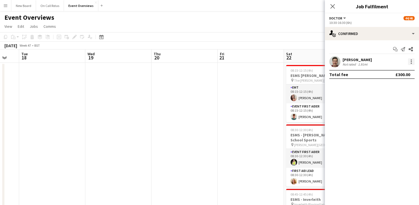
click at [411, 60] on div at bounding box center [411, 61] width 7 height 7
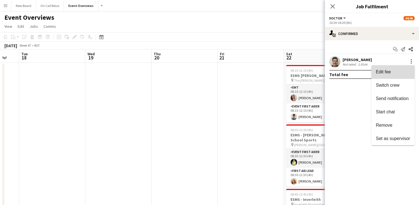
click at [395, 73] on span "Edit fee" at bounding box center [393, 71] width 34 height 5
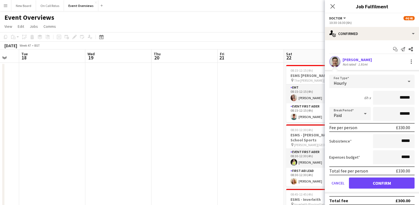
type input "******"
click at [369, 183] on button "Confirm" at bounding box center [382, 182] width 66 height 11
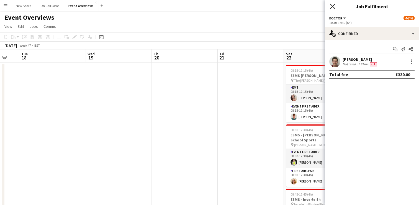
click at [333, 7] on icon "Close pop-in" at bounding box center [332, 6] width 5 height 5
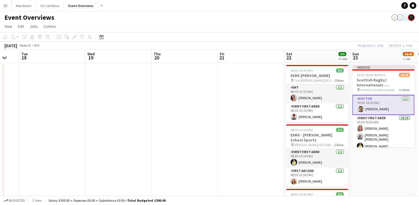
scroll to position [73, 0]
click at [398, 44] on div "Publish 1 job Revert 1 job" at bounding box center [386, 45] width 68 height 7
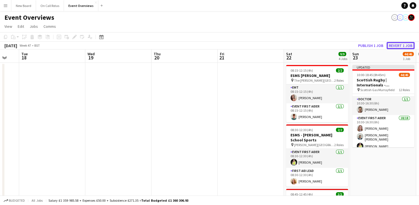
click at [397, 44] on button "Revert 1 job" at bounding box center [401, 45] width 28 height 7
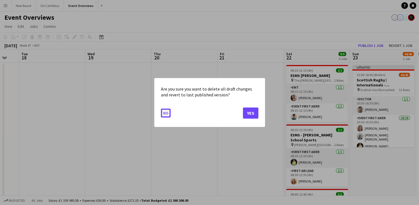
click at [166, 113] on button "No" at bounding box center [166, 112] width 10 height 9
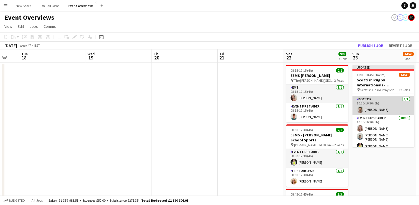
click at [387, 104] on app-card-role "Doctor [DATE] 10:30-16:30 (6h) [PERSON_NAME]" at bounding box center [384, 105] width 62 height 19
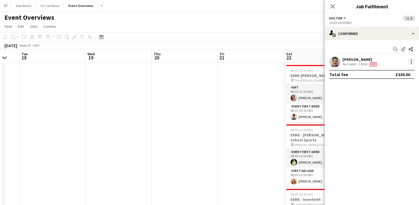
click at [413, 62] on div at bounding box center [411, 61] width 7 height 7
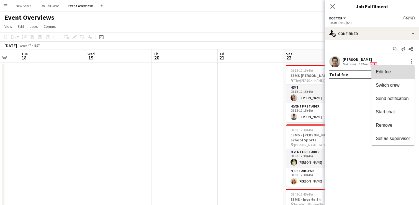
click at [396, 75] on button "Edit fee" at bounding box center [393, 71] width 43 height 13
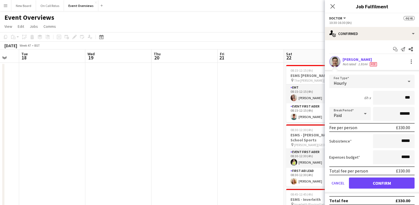
type input "**"
type input "*****"
click at [367, 183] on button "Confirm" at bounding box center [382, 182] width 66 height 11
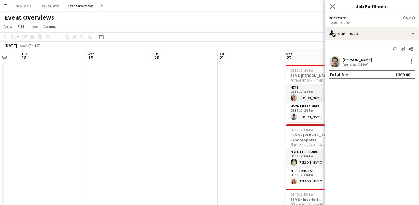
click at [330, 5] on app-icon "Close pop-in" at bounding box center [333, 6] width 8 height 8
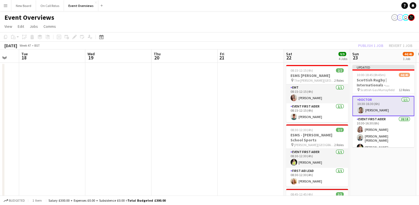
click at [363, 43] on div "Publish 1 job Revert 1 job" at bounding box center [386, 45] width 68 height 7
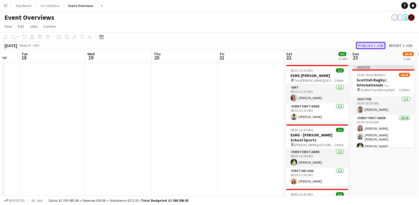
click at [364, 44] on button "Publish 1 job" at bounding box center [371, 45] width 30 height 7
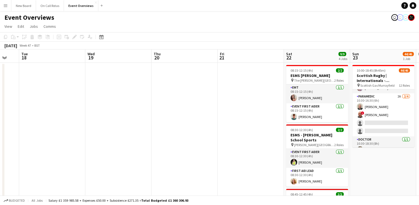
scroll to position [273, 0]
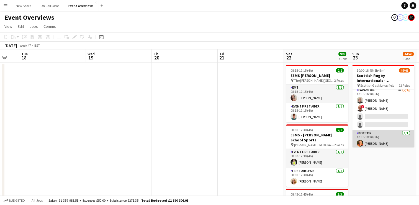
click at [373, 136] on app-card-role "Doctor [DATE] 10:30-18:30 (8h) [PERSON_NAME]" at bounding box center [384, 139] width 62 height 19
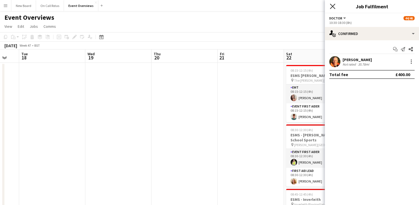
click at [331, 7] on icon at bounding box center [332, 6] width 5 height 5
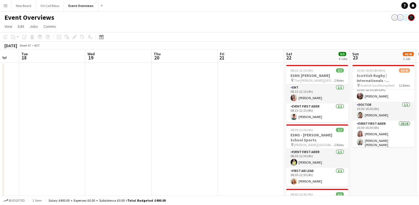
scroll to position [63, 0]
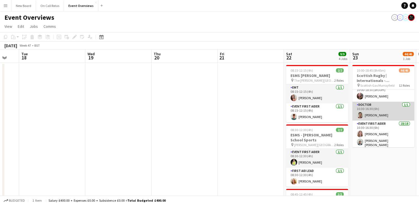
click at [371, 107] on app-card-role "Doctor [DATE] 10:30-16:30 (6h) [PERSON_NAME]" at bounding box center [384, 110] width 62 height 19
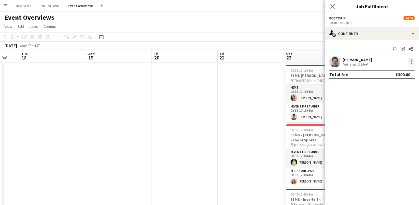
click at [411, 65] on div at bounding box center [411, 61] width 7 height 7
click at [331, 7] on div at bounding box center [209, 102] width 419 height 205
click at [332, 9] on app-icon "Close pop-in" at bounding box center [333, 6] width 8 height 8
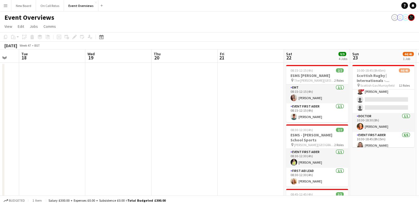
scroll to position [290, 0]
click at [398, 120] on app-card-role "Doctor [DATE] 10:30-18:30 (8h) [PERSON_NAME]" at bounding box center [384, 122] width 62 height 19
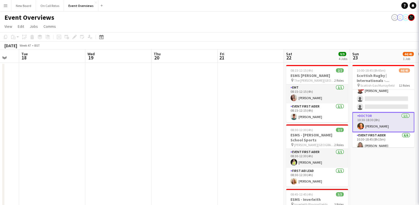
scroll to position [290, 0]
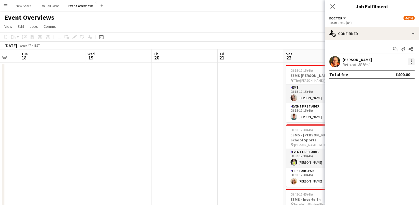
click at [414, 62] on div at bounding box center [411, 61] width 7 height 7
click at [404, 73] on span "Edit fee" at bounding box center [393, 71] width 34 height 5
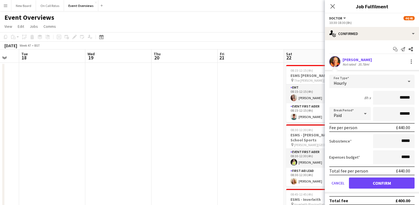
type input "******"
click at [378, 182] on button "Confirm" at bounding box center [382, 182] width 66 height 11
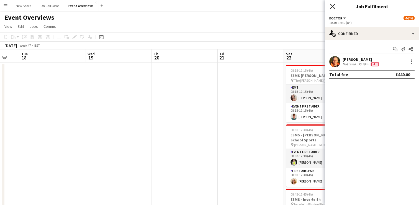
click at [332, 6] on icon at bounding box center [332, 6] width 5 height 5
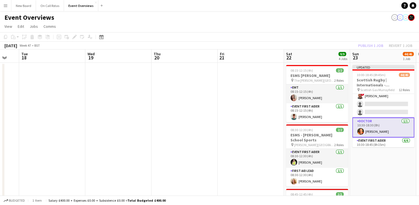
click at [373, 46] on div "Publish 1 job Revert 1 job" at bounding box center [386, 45] width 68 height 7
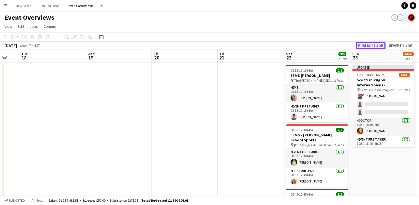
click at [373, 46] on button "Publish 1 job" at bounding box center [371, 45] width 30 height 7
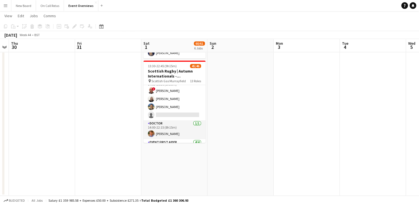
scroll to position [277, 0]
click at [172, 121] on app-card-role "Doctor [DATE] 14:00-22:15 (8h15m) [PERSON_NAME]" at bounding box center [175, 130] width 62 height 19
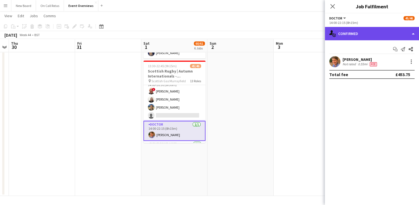
click at [407, 37] on div "single-neutral-actions-check-2 Confirmed" at bounding box center [372, 33] width 94 height 13
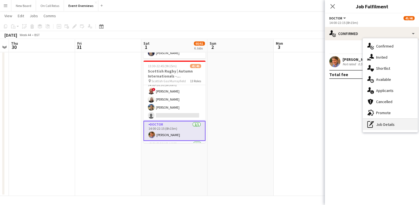
click at [379, 122] on div "pen-write Job Details" at bounding box center [390, 124] width 55 height 11
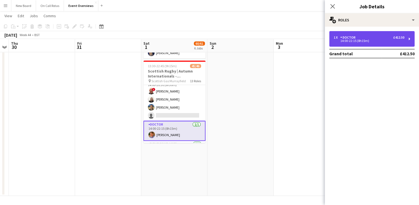
click at [410, 37] on div "1 x Doctor £412.50 14:00-22:15 (8h15m)" at bounding box center [372, 39] width 85 height 16
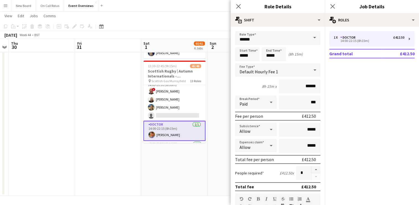
click at [309, 39] on span at bounding box center [315, 37] width 12 height 13
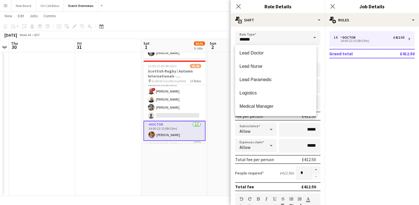
scroll to position [373, 0]
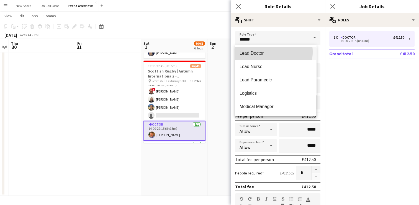
click at [259, 52] on span "Lead Doctor" at bounding box center [276, 52] width 72 height 5
type input "**********"
type input "******"
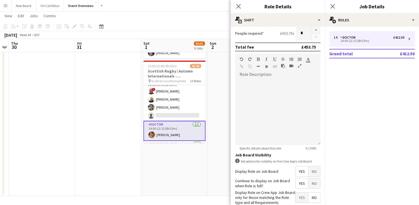
scroll to position [169, 0]
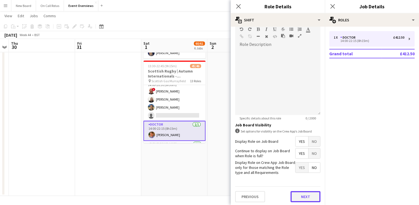
click at [295, 198] on button "Next" at bounding box center [306, 196] width 30 height 11
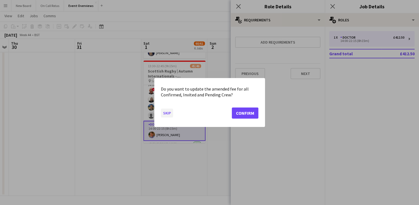
click at [164, 112] on button "Skip" at bounding box center [167, 112] width 12 height 9
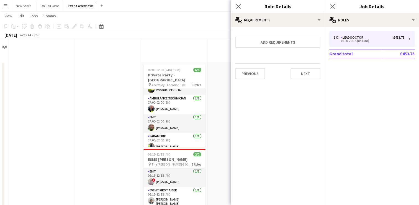
scroll to position [356, 0]
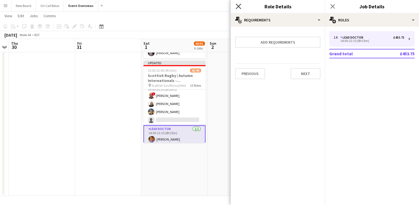
click at [237, 6] on icon "Close pop-in" at bounding box center [238, 6] width 5 height 5
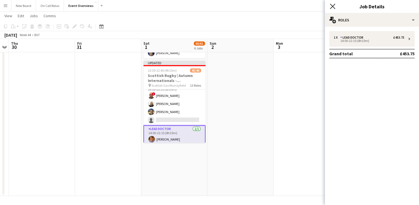
click at [331, 8] on icon at bounding box center [332, 6] width 5 height 5
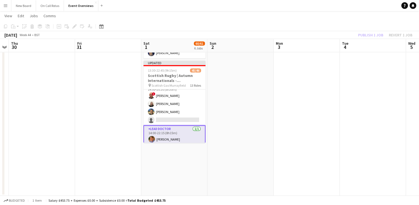
click at [367, 36] on div "Publish 1 job Revert 1 job" at bounding box center [386, 34] width 68 height 7
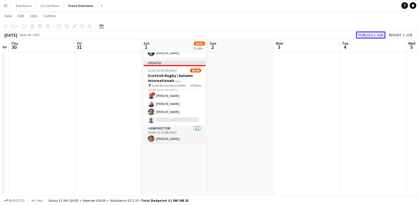
click at [367, 35] on button "Publish 1 job" at bounding box center [371, 34] width 30 height 7
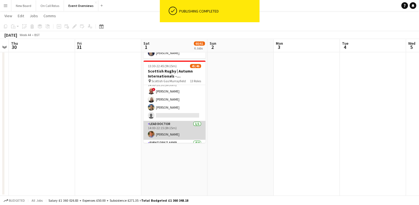
click at [176, 124] on app-card-role "Lead Doctor [DATE] 14:00-22:15 (8h15m) [PERSON_NAME]" at bounding box center [175, 130] width 62 height 19
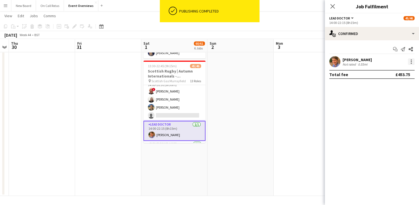
click at [411, 62] on div at bounding box center [411, 61] width 7 height 7
click at [390, 69] on button "Edit fee" at bounding box center [393, 71] width 43 height 13
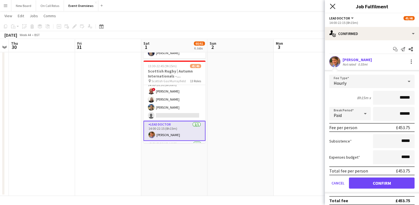
click at [331, 6] on icon "Close pop-in" at bounding box center [332, 6] width 5 height 5
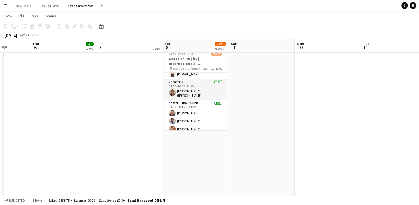
scroll to position [306, 0]
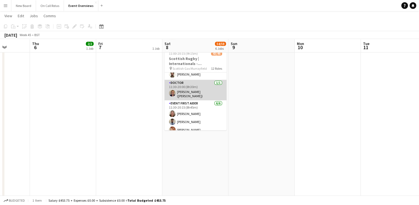
click at [190, 86] on app-card-role "Doctor [DATE] 11:30-20:00 (8h30m) [PERSON_NAME] ([PERSON_NAME])" at bounding box center [196, 90] width 62 height 21
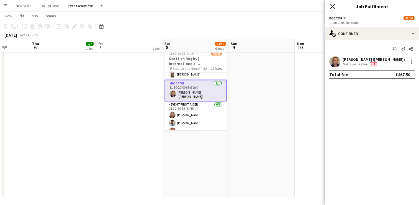
click at [335, 7] on icon "Close pop-in" at bounding box center [332, 6] width 5 height 5
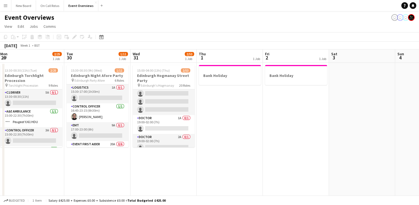
scroll to position [93, 0]
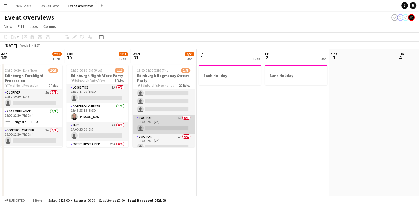
click at [150, 121] on app-card-role "Doctor 1A 0/1 19:00-02:00 (7h) single-neutral-actions" at bounding box center [164, 123] width 62 height 19
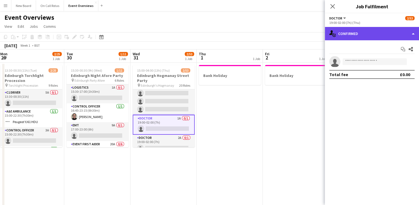
click at [372, 33] on div "single-neutral-actions-check-2 Confirmed" at bounding box center [372, 33] width 94 height 13
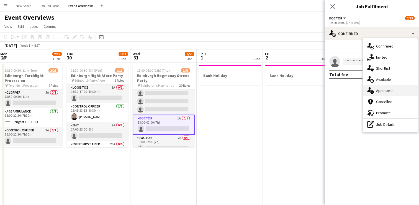
click at [377, 90] on span "Applicants" at bounding box center [384, 90] width 17 height 5
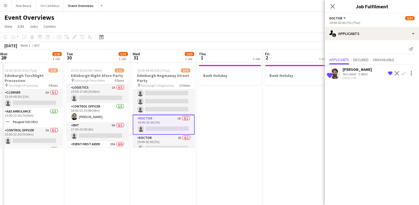
click at [328, 74] on icon at bounding box center [330, 75] width 6 height 5
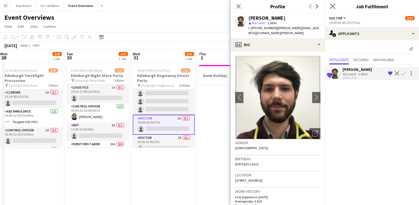
click at [332, 4] on icon "Close pop-in" at bounding box center [332, 6] width 5 height 5
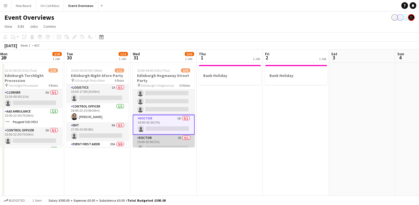
click at [155, 142] on app-card-role "Doctor 2A 0/1 19:00-02:00 (7h) single-neutral-actions" at bounding box center [164, 143] width 62 height 19
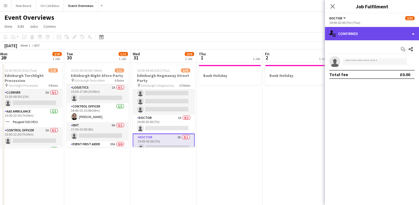
click at [409, 34] on div "single-neutral-actions-check-2 Confirmed" at bounding box center [372, 33] width 94 height 13
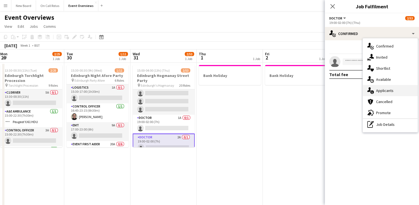
click at [381, 88] on span "Applicants" at bounding box center [384, 90] width 17 height 5
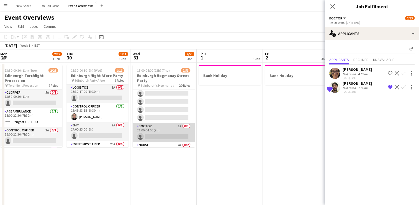
click at [160, 135] on app-card-role "Doctor 1A 0/1 21:00-04:00 (7h) single-neutral-actions" at bounding box center [164, 132] width 62 height 19
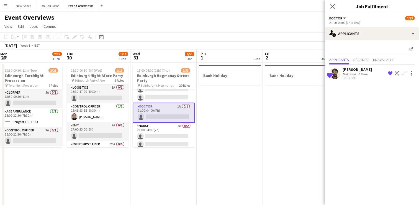
scroll to position [585, 0]
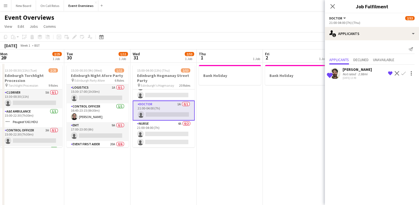
click at [402, 73] on app-icon "Confirm" at bounding box center [404, 73] width 4 height 4
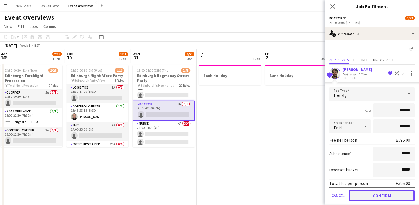
click at [362, 192] on button "Confirm" at bounding box center [382, 195] width 66 height 11
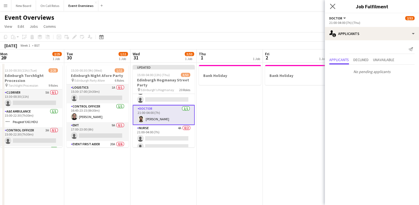
click at [329, 6] on app-icon "Close pop-in" at bounding box center [333, 6] width 8 height 8
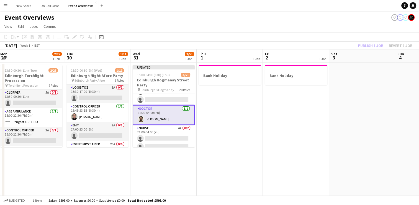
click at [368, 44] on div "Publish 1 job Revert 1 job" at bounding box center [386, 45] width 68 height 7
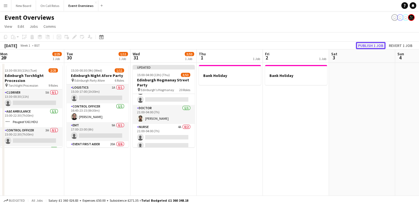
click at [367, 44] on button "Publish 1 job" at bounding box center [371, 45] width 30 height 7
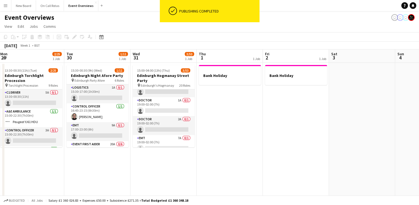
scroll to position [110, 0]
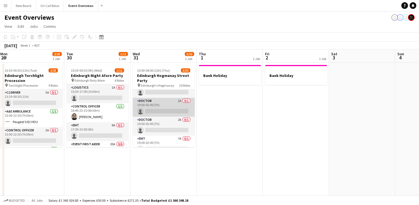
click at [165, 105] on app-card-role "Doctor 1A 0/1 19:00-02:00 (7h) single-neutral-actions" at bounding box center [164, 107] width 62 height 19
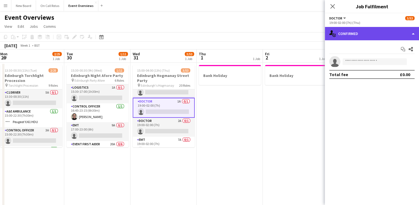
click at [369, 35] on div "single-neutral-actions-check-2 Confirmed" at bounding box center [372, 33] width 94 height 13
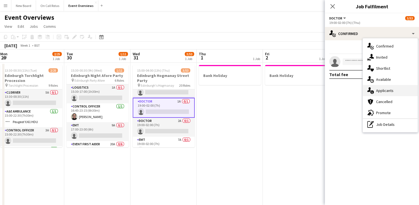
click at [386, 86] on div "single-neutral-actions-information Applicants" at bounding box center [390, 90] width 55 height 11
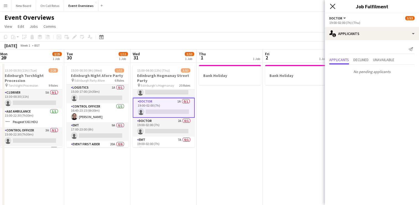
click at [333, 7] on icon "Close pop-in" at bounding box center [332, 6] width 5 height 5
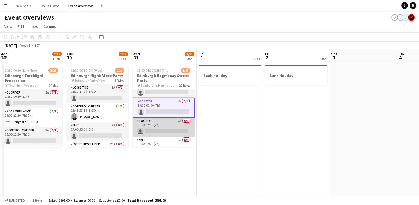
click at [160, 125] on app-card-role "Doctor 2A 0/1 19:00-02:00 (7h) single-neutral-actions" at bounding box center [164, 127] width 62 height 19
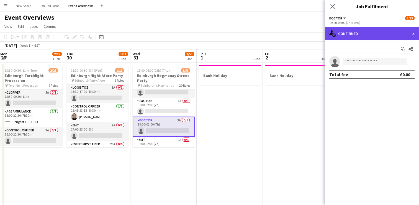
click at [381, 32] on div "single-neutral-actions-check-2 Confirmed" at bounding box center [372, 33] width 94 height 13
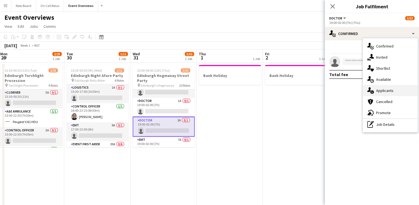
click at [392, 91] on span "Applicants" at bounding box center [384, 90] width 17 height 5
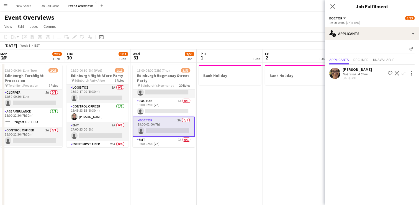
click at [405, 72] on app-icon "Confirm" at bounding box center [404, 73] width 4 height 4
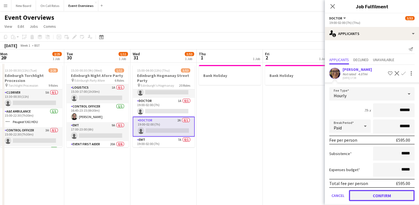
click at [371, 195] on button "Confirm" at bounding box center [382, 195] width 66 height 11
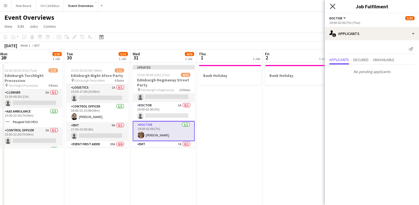
click at [330, 5] on icon "Close pop-in" at bounding box center [332, 6] width 5 height 5
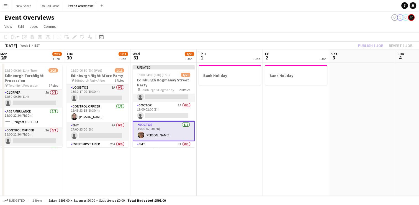
click at [366, 47] on div "Publish 1 job Revert 1 job" at bounding box center [386, 45] width 68 height 7
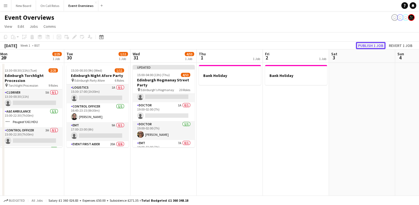
click at [365, 47] on button "Publish 1 job" at bounding box center [371, 45] width 30 height 7
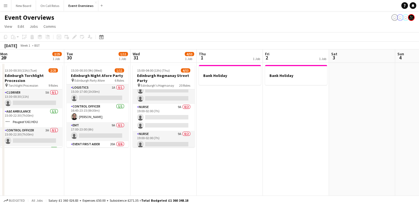
scroll to position [402, 0]
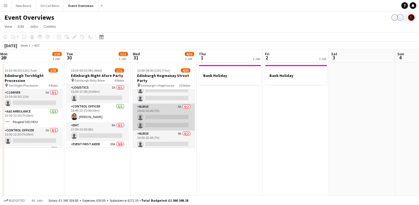
click at [162, 107] on app-card-role "Nurse 9A 0/2 19:00-02:00 (7h) single-neutral-actions single-neutral-actions" at bounding box center [164, 116] width 62 height 27
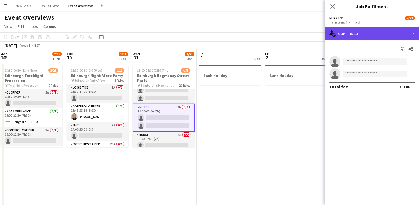
click at [357, 39] on div "single-neutral-actions-check-2 Confirmed" at bounding box center [372, 33] width 94 height 13
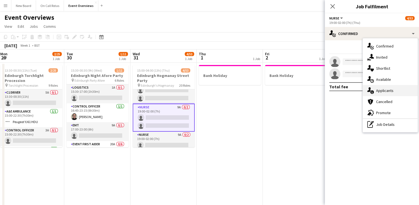
click at [375, 90] on div "single-neutral-actions-information Applicants" at bounding box center [390, 90] width 55 height 11
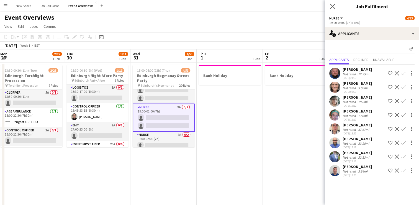
click at [329, 3] on app-icon "Close pop-in" at bounding box center [333, 6] width 8 height 8
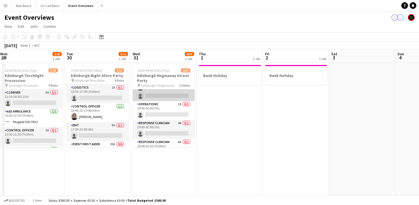
scroll to position [460, 0]
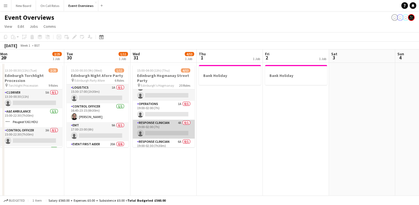
click at [160, 126] on app-card-role "Response Clinician 4A 0/1 19:00-02:00 (7h) single-neutral-actions" at bounding box center [164, 128] width 62 height 19
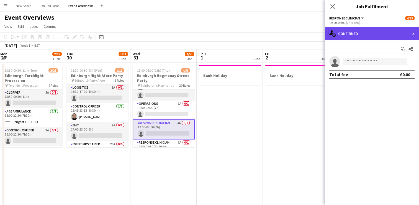
click at [385, 35] on div "single-neutral-actions-check-2 Confirmed" at bounding box center [372, 33] width 94 height 13
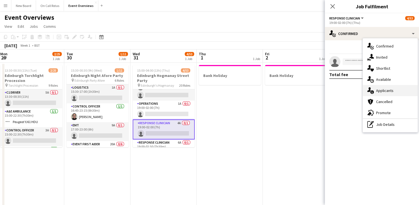
click at [395, 87] on div "single-neutral-actions-information Applicants" at bounding box center [390, 90] width 55 height 11
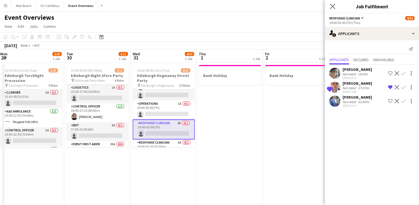
click at [330, 3] on app-icon "Close pop-in" at bounding box center [333, 6] width 8 height 8
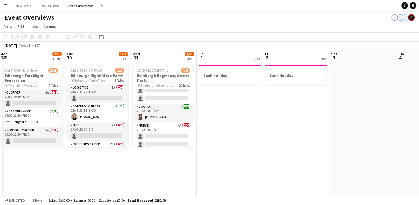
scroll to position [585, 0]
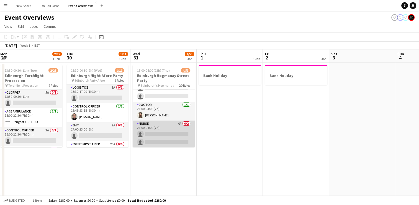
click at [151, 129] on app-card-role "Nurse 4A 0/2 21:00-04:00 (7h) single-neutral-actions single-neutral-actions" at bounding box center [164, 133] width 62 height 27
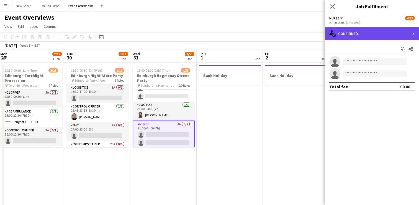
click at [374, 39] on div "single-neutral-actions-check-2 Confirmed" at bounding box center [372, 33] width 94 height 13
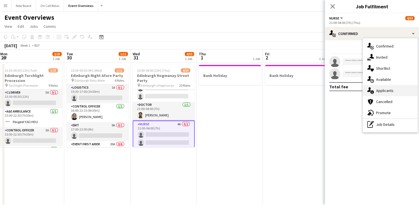
click at [379, 89] on span "Applicants" at bounding box center [384, 90] width 17 height 5
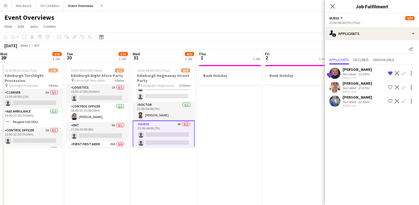
click at [403, 71] on app-icon "Confirm" at bounding box center [404, 73] width 4 height 4
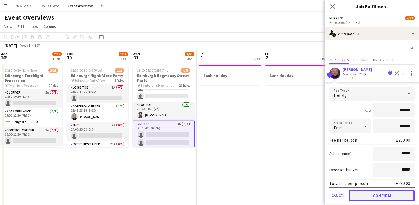
click at [373, 191] on button "Confirm" at bounding box center [382, 195] width 66 height 11
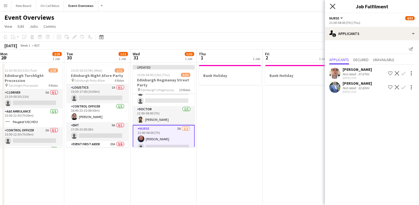
click at [334, 6] on icon "Close pop-in" at bounding box center [332, 6] width 5 height 5
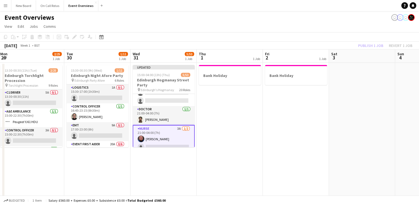
click at [374, 46] on div "Publish 1 job Revert 1 job" at bounding box center [386, 45] width 68 height 7
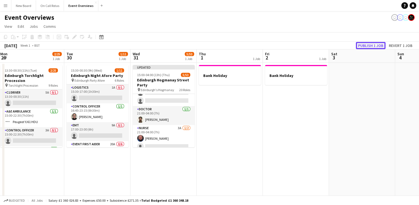
click at [373, 46] on button "Publish 1 job" at bounding box center [371, 45] width 30 height 7
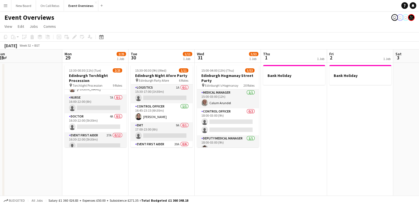
scroll to position [71, 0]
click at [90, 119] on app-card-role "Doctor 4A 0/1 16:30-22:00 (5h30m) single-neutral-actions" at bounding box center [96, 122] width 62 height 19
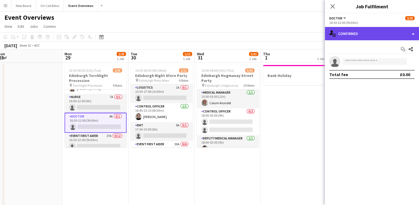
click at [384, 31] on div "single-neutral-actions-check-2 Confirmed" at bounding box center [372, 33] width 94 height 13
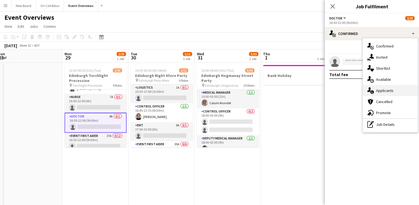
click at [386, 92] on span "Applicants" at bounding box center [384, 90] width 17 height 5
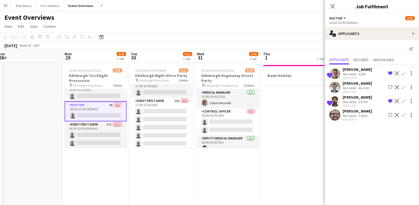
scroll to position [0, 0]
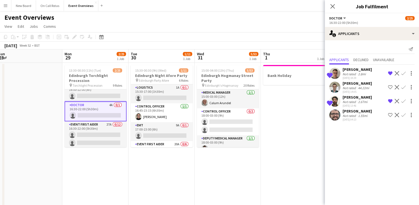
click at [390, 73] on app-icon "Remove crew from shortlist" at bounding box center [390, 73] width 4 height 4
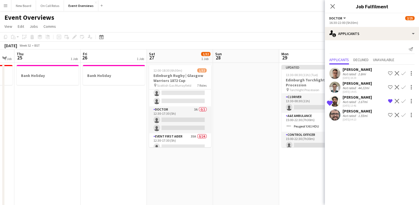
scroll to position [67, 0]
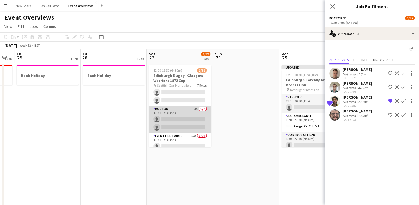
drag, startPoint x: 182, startPoint y: 111, endPoint x: 167, endPoint y: 125, distance: 20.2
click at [167, 125] on app-card-role "Doctor 3A 0/2 12:30-17:30 (5h) single-neutral-actions single-neutral-actions" at bounding box center [180, 119] width 62 height 27
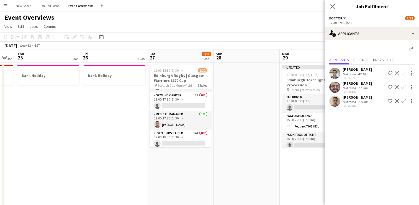
scroll to position [17, 0]
click at [331, 7] on icon at bounding box center [332, 6] width 5 height 5
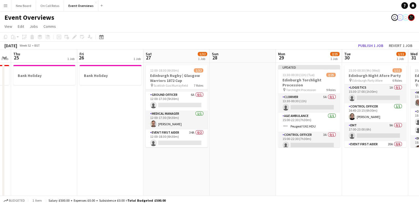
scroll to position [0, 254]
click at [364, 44] on button "Publish 1 job" at bounding box center [371, 45] width 30 height 7
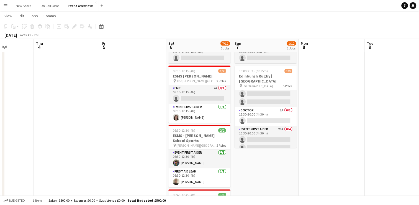
scroll to position [48, 0]
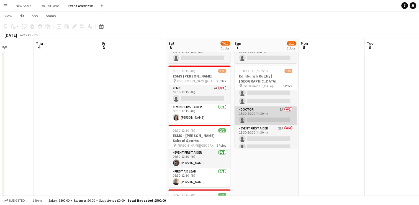
click at [263, 109] on app-card-role "Doctor 5A 0/1 15:30-20:00 (4h30m) single-neutral-actions" at bounding box center [266, 115] width 62 height 19
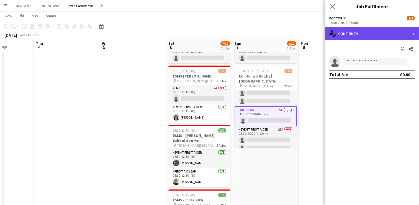
click at [395, 34] on div "single-neutral-actions-check-2 Confirmed" at bounding box center [372, 33] width 94 height 13
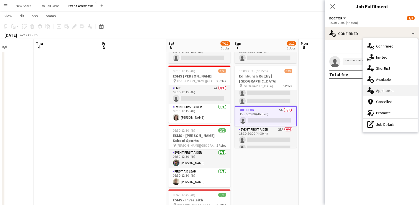
click at [386, 91] on span "Applicants" at bounding box center [384, 90] width 17 height 5
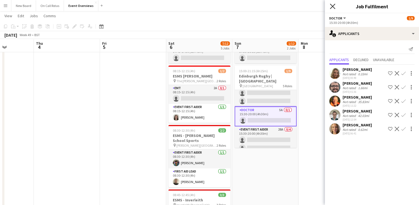
click at [332, 6] on icon "Close pop-in" at bounding box center [332, 6] width 5 height 5
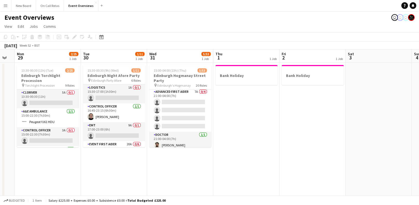
scroll to position [555, 0]
click at [183, 111] on app-card-role "Advanced First Aider 7A 0/4 21:00-04:00 (7h) single-neutral-actions single-neut…" at bounding box center [180, 109] width 62 height 43
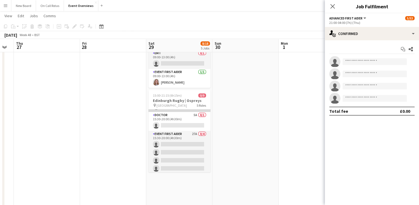
scroll to position [63, 0]
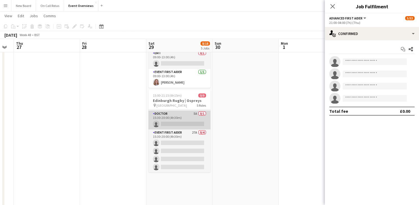
click at [181, 110] on app-card-role "Doctor 5A 0/1 15:30-20:00 (4h30m) single-neutral-actions" at bounding box center [180, 119] width 62 height 19
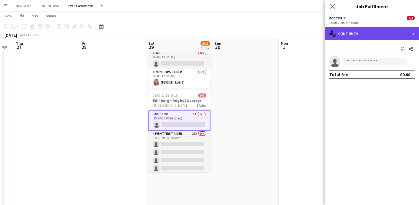
click at [348, 30] on div "single-neutral-actions-check-2 Confirmed" at bounding box center [372, 33] width 94 height 13
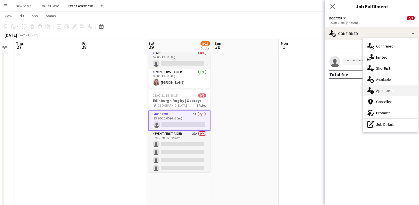
click at [376, 89] on div "single-neutral-actions-information Applicants" at bounding box center [390, 90] width 55 height 11
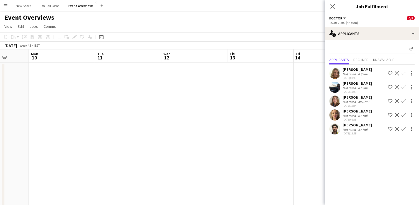
scroll to position [0, 238]
click at [330, 5] on app-icon "Close pop-in" at bounding box center [333, 6] width 8 height 8
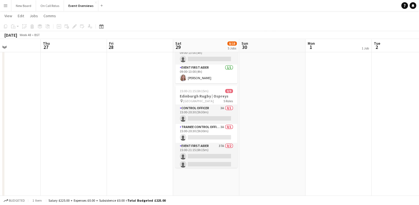
scroll to position [246, 0]
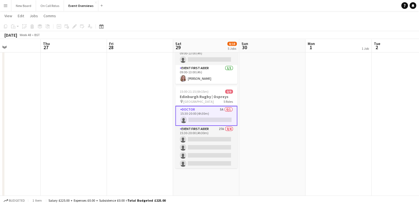
click at [209, 106] on app-card-role "Doctor 5A 0/1 15:30-20:00 (4h30m) single-neutral-actions" at bounding box center [206, 116] width 62 height 20
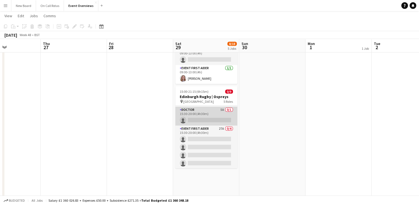
click at [208, 106] on app-card-role "Doctor 5A 0/1 15:30-20:00 (4h30m) single-neutral-actions" at bounding box center [206, 115] width 62 height 19
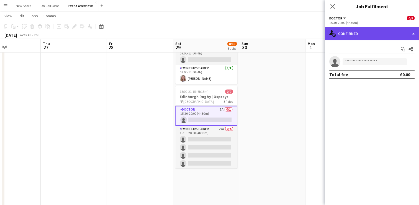
click at [361, 37] on div "single-neutral-actions-check-2 Confirmed" at bounding box center [372, 33] width 94 height 13
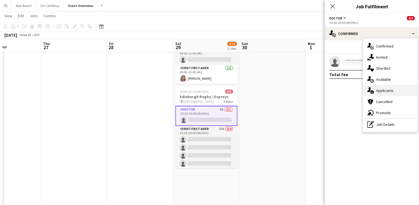
click at [379, 88] on span "Applicants" at bounding box center [384, 90] width 17 height 5
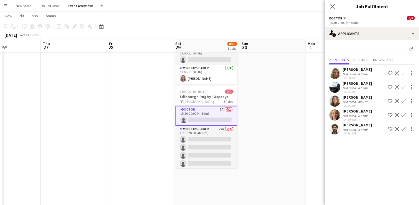
click at [403, 72] on app-icon "Confirm" at bounding box center [404, 73] width 4 height 4
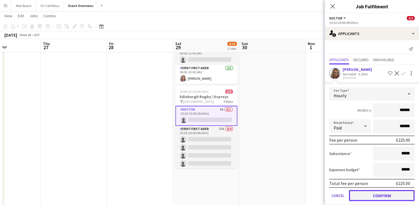
click at [375, 196] on button "Confirm" at bounding box center [382, 195] width 66 height 11
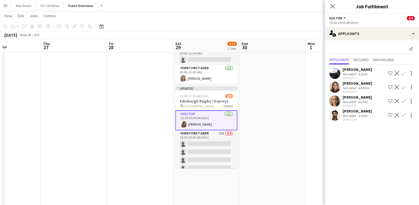
click at [328, 6] on div "Close pop-in" at bounding box center [333, 6] width 16 height 13
click at [330, 7] on icon "Close pop-in" at bounding box center [332, 6] width 5 height 5
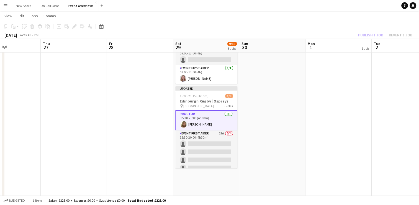
click at [374, 36] on div "Publish 1 job Revert 1 job" at bounding box center [386, 34] width 68 height 7
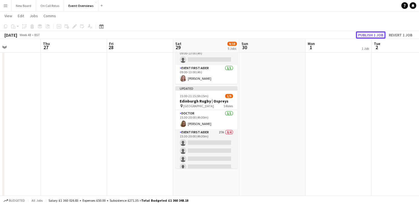
click at [374, 36] on button "Publish 1 job" at bounding box center [371, 34] width 30 height 7
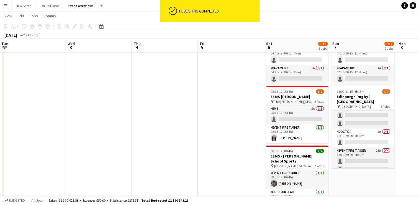
scroll to position [58, 0]
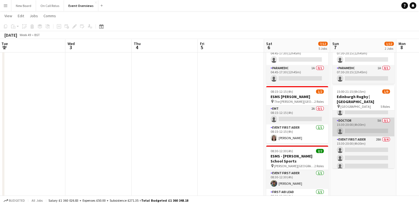
click at [365, 118] on app-card-role "Doctor 5A 0/1 15:30-20:00 (4h30m) single-neutral-actions" at bounding box center [364, 126] width 62 height 19
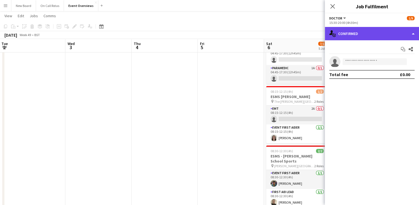
click at [402, 36] on div "single-neutral-actions-check-2 Confirmed" at bounding box center [372, 33] width 94 height 13
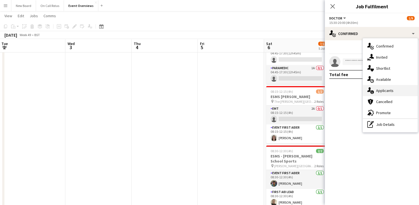
click at [394, 90] on div "single-neutral-actions-information Applicants" at bounding box center [390, 90] width 55 height 11
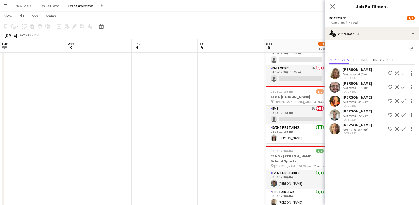
click at [403, 100] on app-icon "Confirm" at bounding box center [404, 101] width 4 height 4
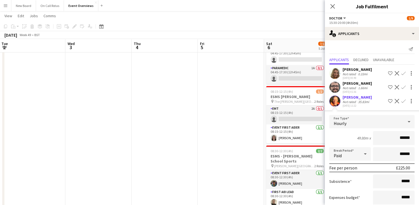
scroll to position [61, 0]
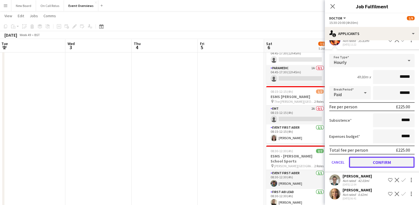
click at [373, 160] on button "Confirm" at bounding box center [382, 161] width 66 height 11
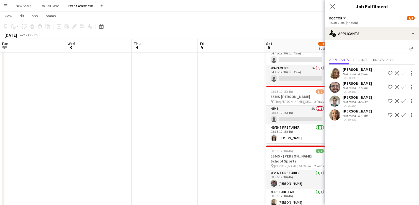
scroll to position [0, 0]
click at [331, 5] on icon at bounding box center [332, 6] width 5 height 5
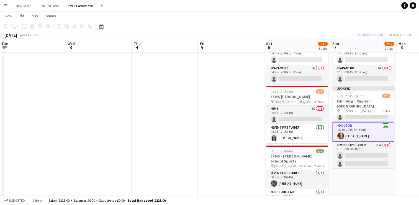
click at [375, 36] on div "Publish 1 job Revert 1 job" at bounding box center [386, 34] width 68 height 7
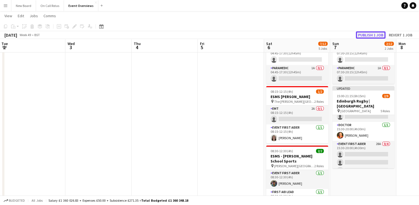
click at [375, 35] on button "Publish 1 job" at bounding box center [371, 34] width 30 height 7
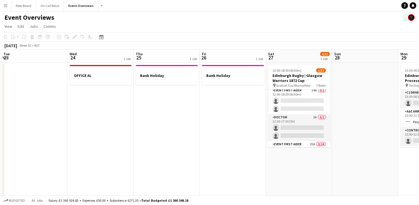
scroll to position [60, 0]
click at [307, 119] on app-card-role "Doctor 3A 0/2 12:30-17:30 (5h) single-neutral-actions single-neutral-actions" at bounding box center [299, 126] width 62 height 27
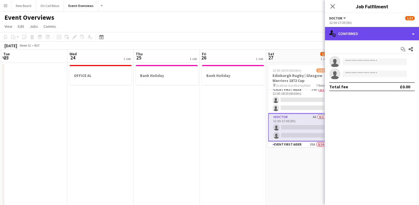
click at [386, 34] on div "single-neutral-actions-check-2 Confirmed" at bounding box center [372, 33] width 94 height 13
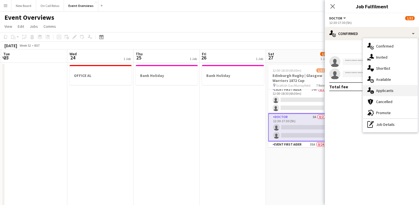
click at [389, 87] on div "single-neutral-actions-information Applicants" at bounding box center [390, 90] width 55 height 11
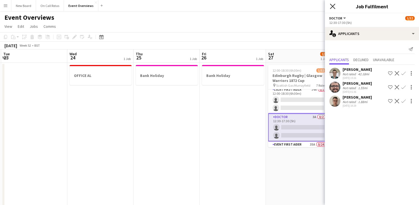
click at [332, 7] on icon at bounding box center [332, 6] width 5 height 5
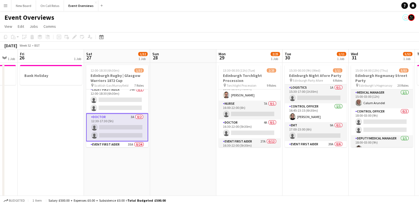
scroll to position [69, 0]
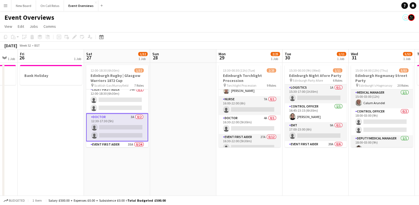
click at [253, 126] on app-card-role "Doctor 4A 0/1 16:30-22:00 (5h30m) single-neutral-actions" at bounding box center [250, 124] width 62 height 19
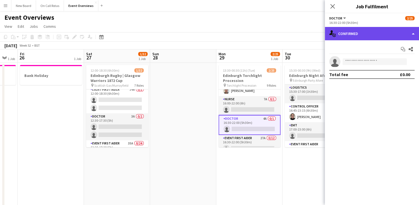
click at [386, 36] on div "single-neutral-actions-check-2 Confirmed" at bounding box center [372, 33] width 94 height 13
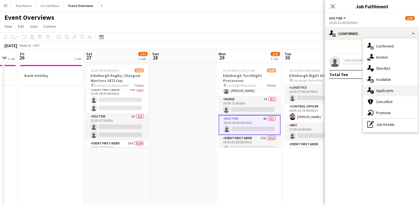
click at [390, 91] on span "Applicants" at bounding box center [384, 90] width 17 height 5
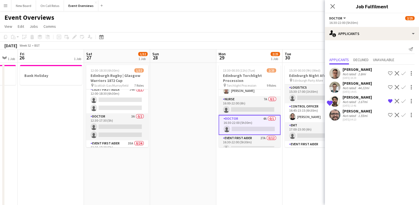
click at [403, 114] on app-icon "Confirm" at bounding box center [404, 115] width 4 height 4
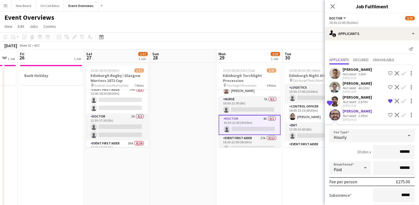
scroll to position [47, 0]
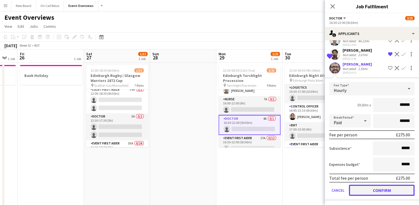
click at [364, 190] on button "Confirm" at bounding box center [382, 189] width 66 height 11
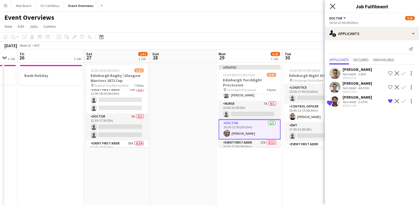
click at [332, 6] on icon "Close pop-in" at bounding box center [332, 6] width 5 height 5
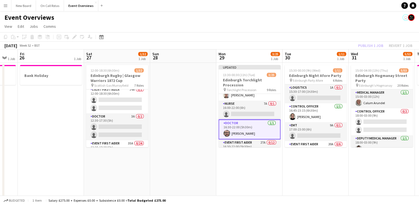
click at [394, 46] on div "Publish 1 job Revert 1 job" at bounding box center [386, 45] width 68 height 7
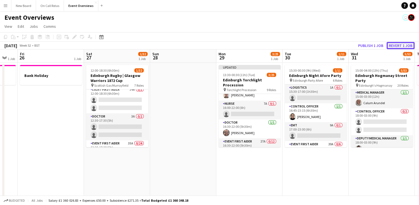
click at [394, 46] on button "Revert 1 job" at bounding box center [401, 45] width 28 height 7
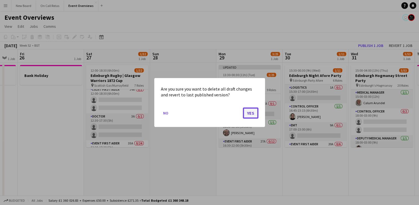
click at [252, 111] on button "Yes" at bounding box center [251, 112] width 16 height 11
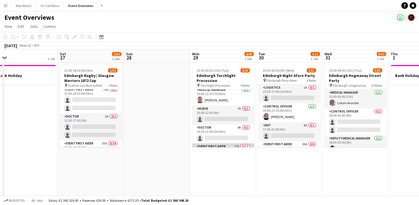
scroll to position [59, 0]
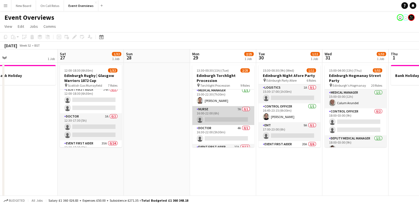
click at [224, 116] on app-card-role "Nurse 7A 0/1 16:00-22:00 (6h) single-neutral-actions" at bounding box center [223, 115] width 62 height 19
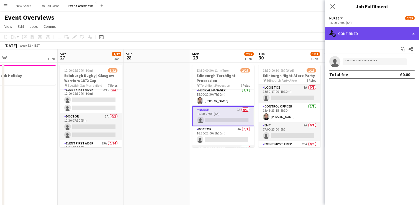
click at [386, 38] on div "single-neutral-actions-check-2 Confirmed" at bounding box center [372, 33] width 94 height 13
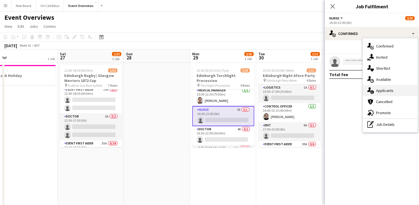
click at [385, 91] on span "Applicants" at bounding box center [384, 90] width 17 height 5
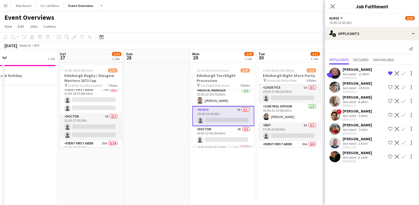
click at [335, 114] on app-user-avatar at bounding box center [335, 114] width 11 height 11
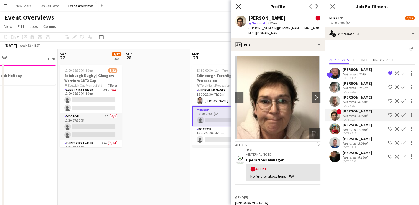
click at [239, 8] on icon "Close pop-in" at bounding box center [238, 6] width 5 height 5
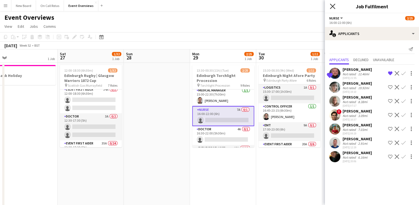
click at [332, 7] on icon "Close pop-in" at bounding box center [332, 6] width 5 height 5
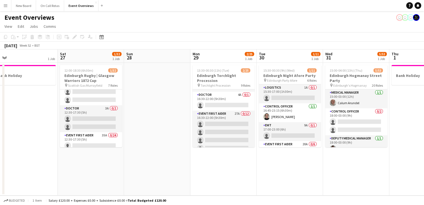
scroll to position [92, 0]
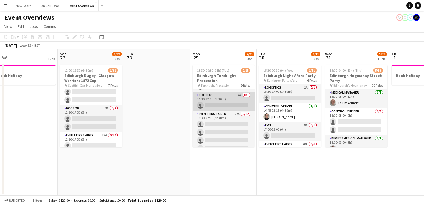
click at [217, 98] on app-card-role "Doctor 4A 0/1 16:30-22:00 (5h30m) single-neutral-actions" at bounding box center [223, 101] width 62 height 19
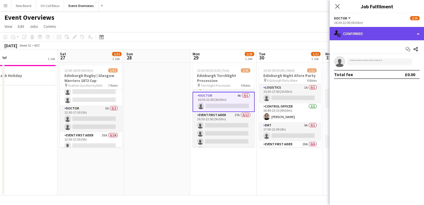
click at [383, 32] on div "single-neutral-actions-check-2 Confirmed" at bounding box center [376, 33] width 94 height 13
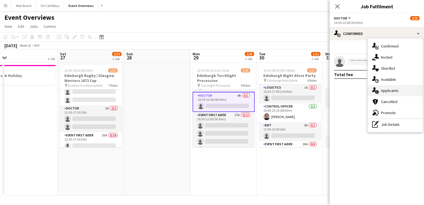
click at [393, 93] on span "Applicants" at bounding box center [389, 90] width 17 height 5
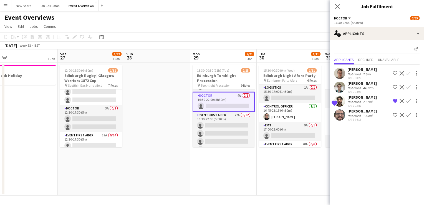
click at [407, 115] on app-icon "Confirm" at bounding box center [408, 115] width 4 height 4
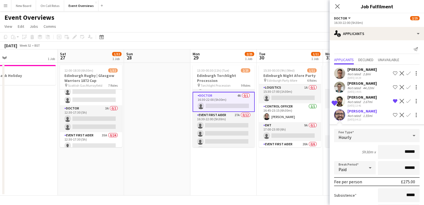
scroll to position [47, 0]
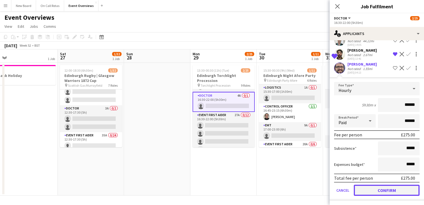
click at [376, 192] on button "Confirm" at bounding box center [386, 189] width 66 height 11
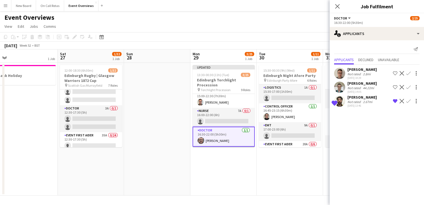
scroll to position [61, 0]
click at [337, 7] on icon "Close pop-in" at bounding box center [336, 6] width 5 height 5
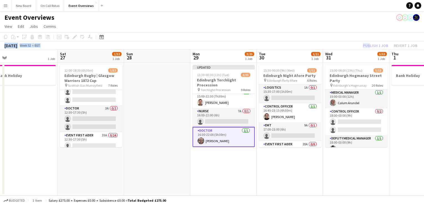
drag, startPoint x: 368, startPoint y: 45, endPoint x: 375, endPoint y: 32, distance: 14.4
click at [375, 32] on div "Copy Paste Paste Ctrl+V Paste with crew Ctrl+Shift+V Paste linked Job [GEOGRAPH…" at bounding box center [212, 40] width 424 height 17
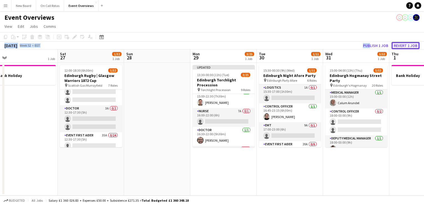
drag, startPoint x: 375, startPoint y: 32, endPoint x: 405, endPoint y: 45, distance: 33.0
click at [405, 45] on button "Revert 1 job" at bounding box center [405, 45] width 28 height 7
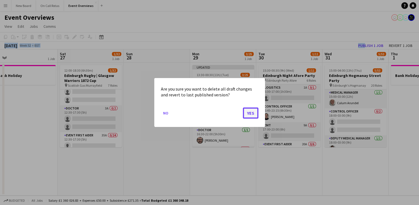
click at [249, 114] on button "Yes" at bounding box center [251, 112] width 16 height 11
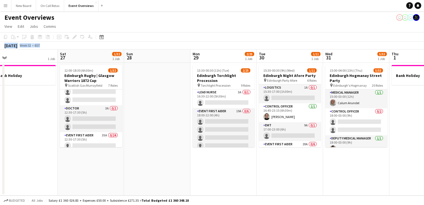
scroll to position [238, 0]
